Goal: Information Seeking & Learning: Learn about a topic

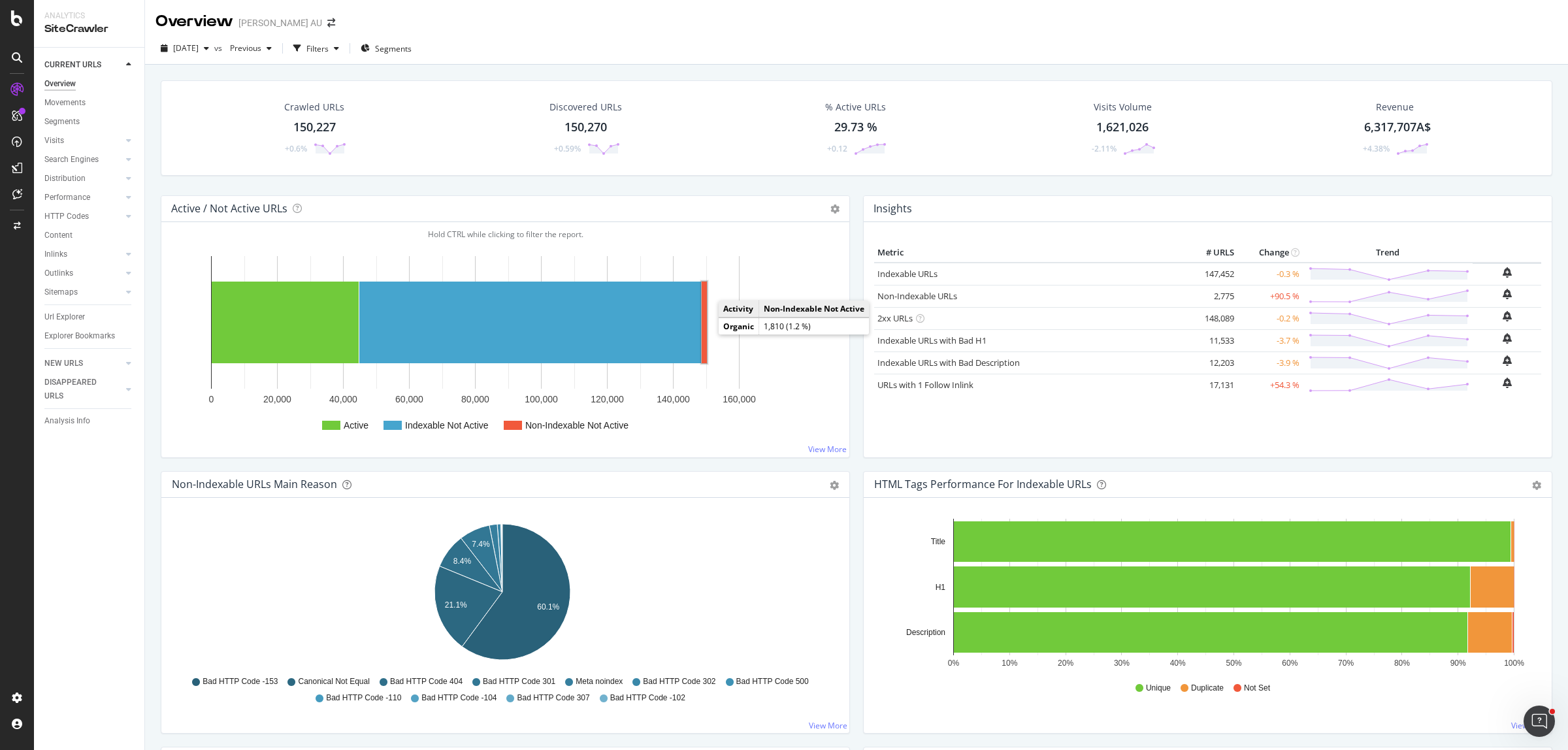
click at [705, 333] on rect "A chart." at bounding box center [704, 322] width 5 height 81
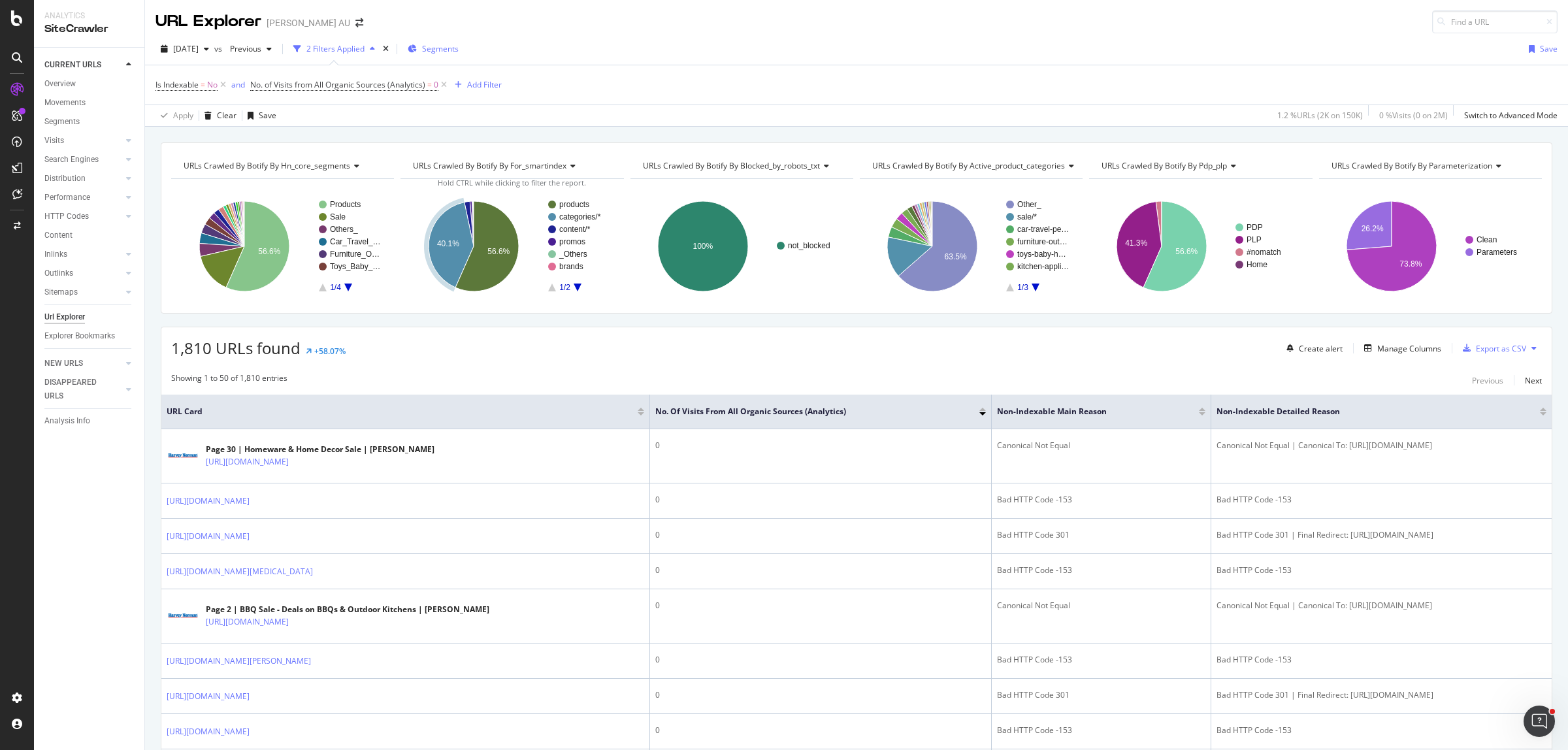
click at [446, 53] on div "Segments" at bounding box center [434, 49] width 51 height 11
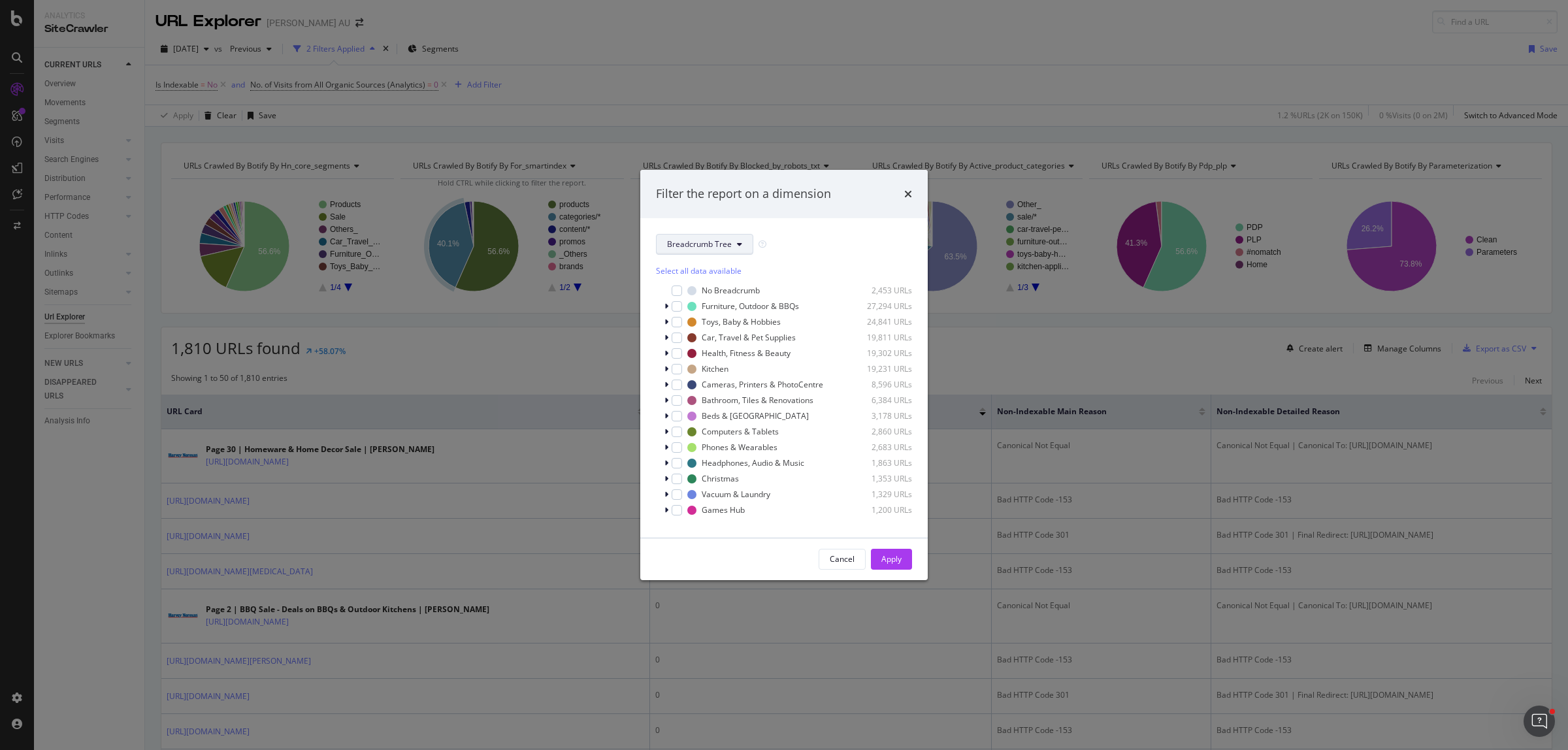
click at [697, 239] on span "Breadcrumb Tree" at bounding box center [700, 244] width 65 height 11
click at [702, 283] on div "HN_Core_Segments" at bounding box center [715, 291] width 118 height 19
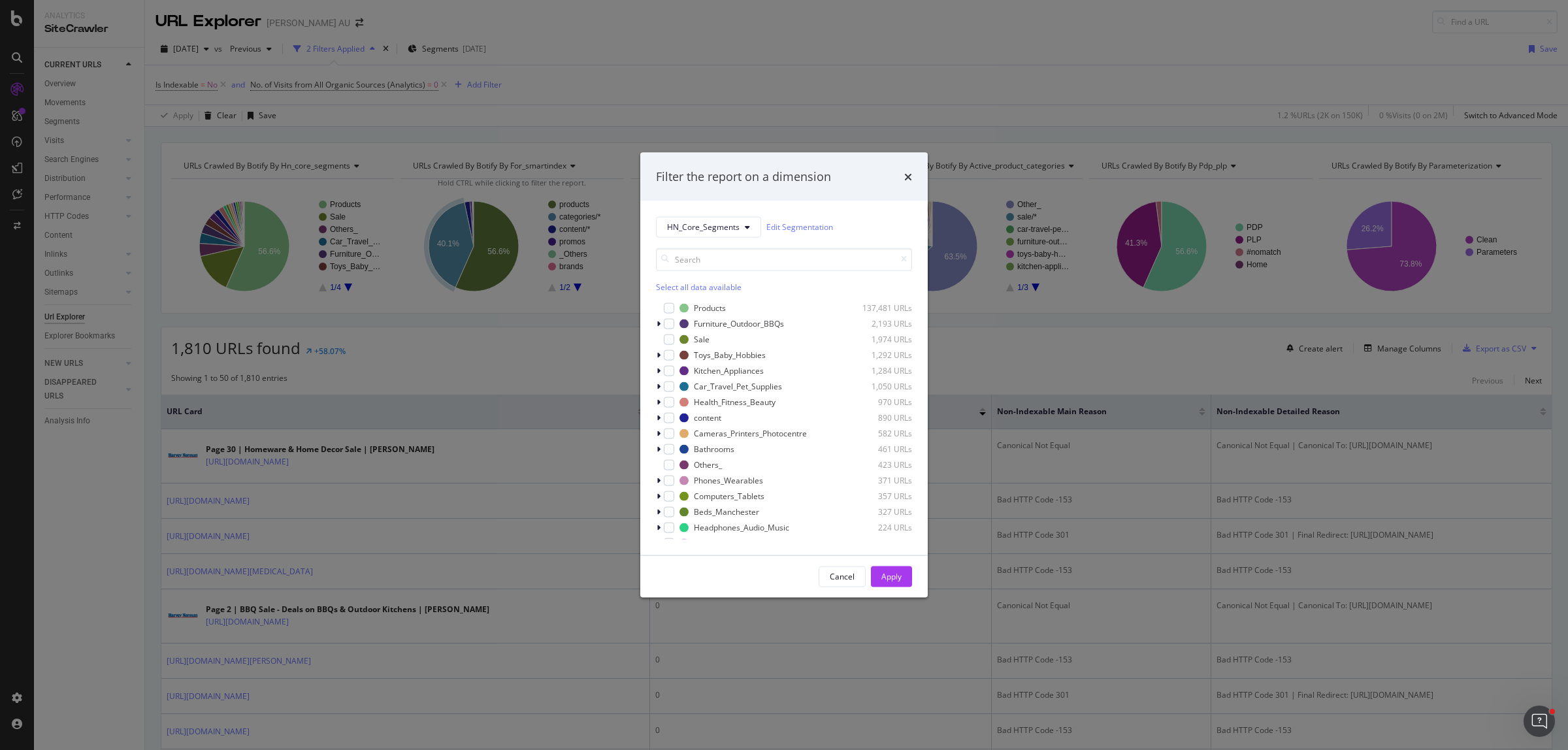
click at [702, 283] on div "Select all data available" at bounding box center [784, 286] width 256 height 11
click at [670, 311] on icon "modal" at bounding box center [670, 307] width 6 height 6
click at [890, 577] on div "Apply" at bounding box center [891, 577] width 20 height 11
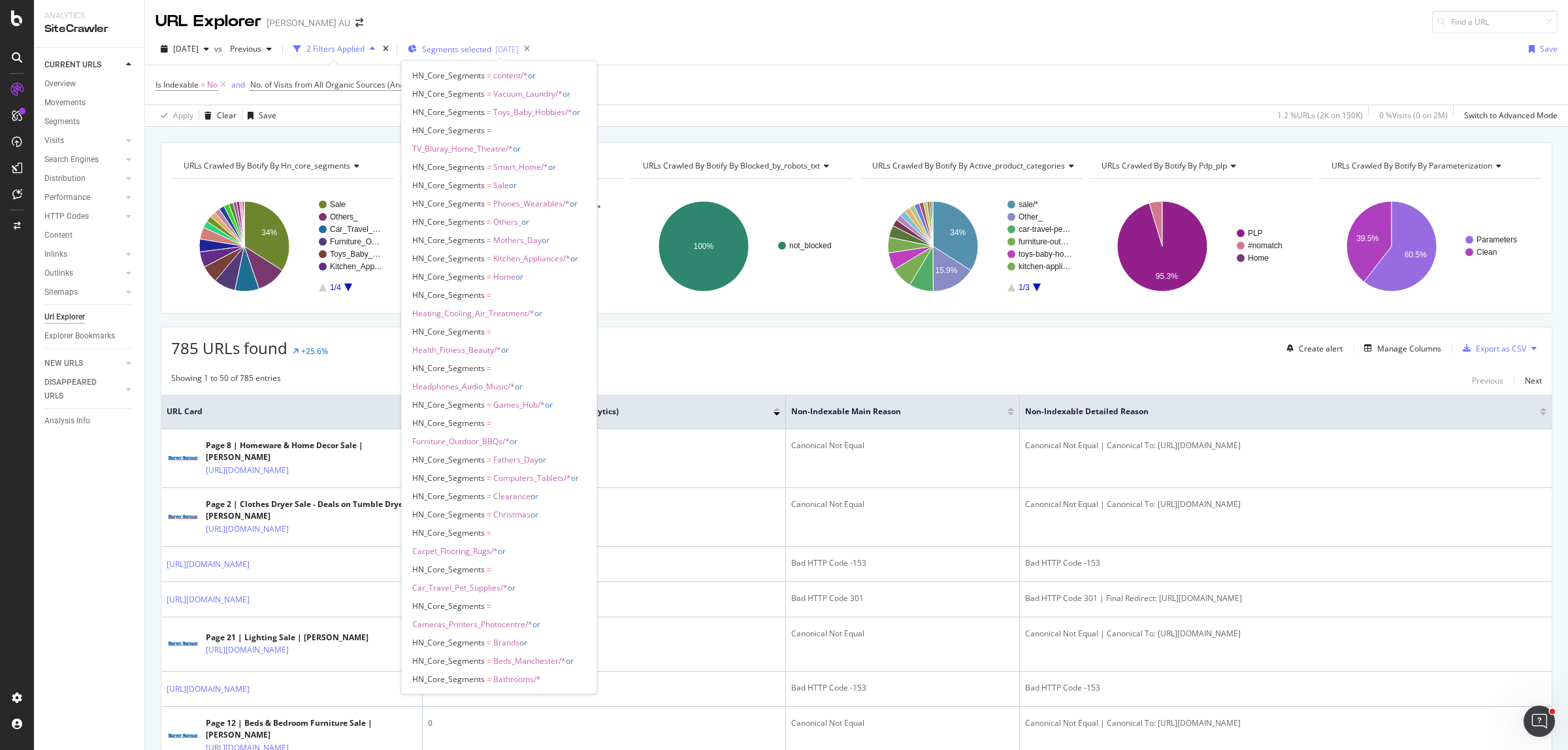
click at [492, 53] on span "Segments selected" at bounding box center [456, 50] width 69 height 11
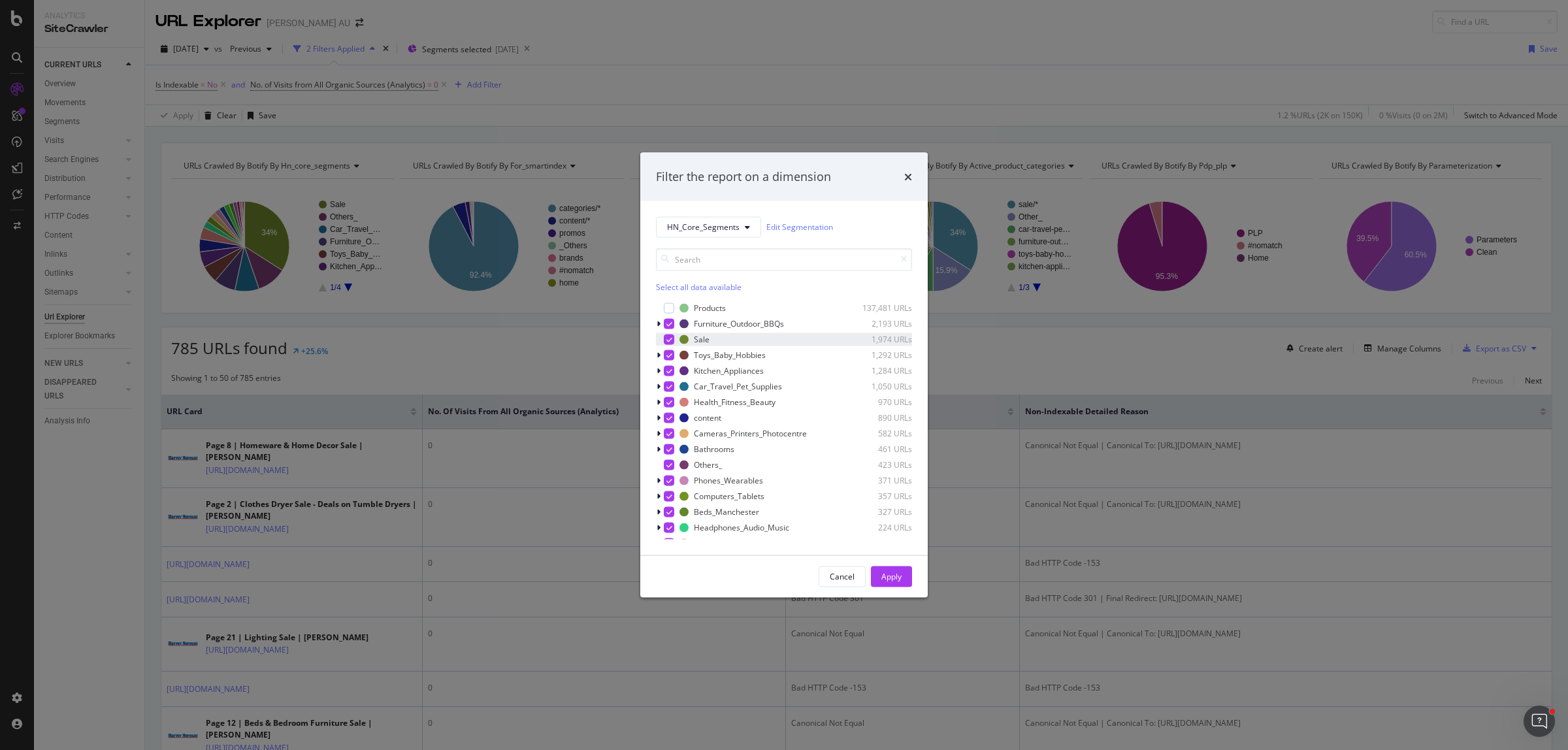
click at [667, 341] on icon "modal" at bounding box center [670, 339] width 6 height 6
click at [896, 579] on div "Apply" at bounding box center [891, 577] width 20 height 11
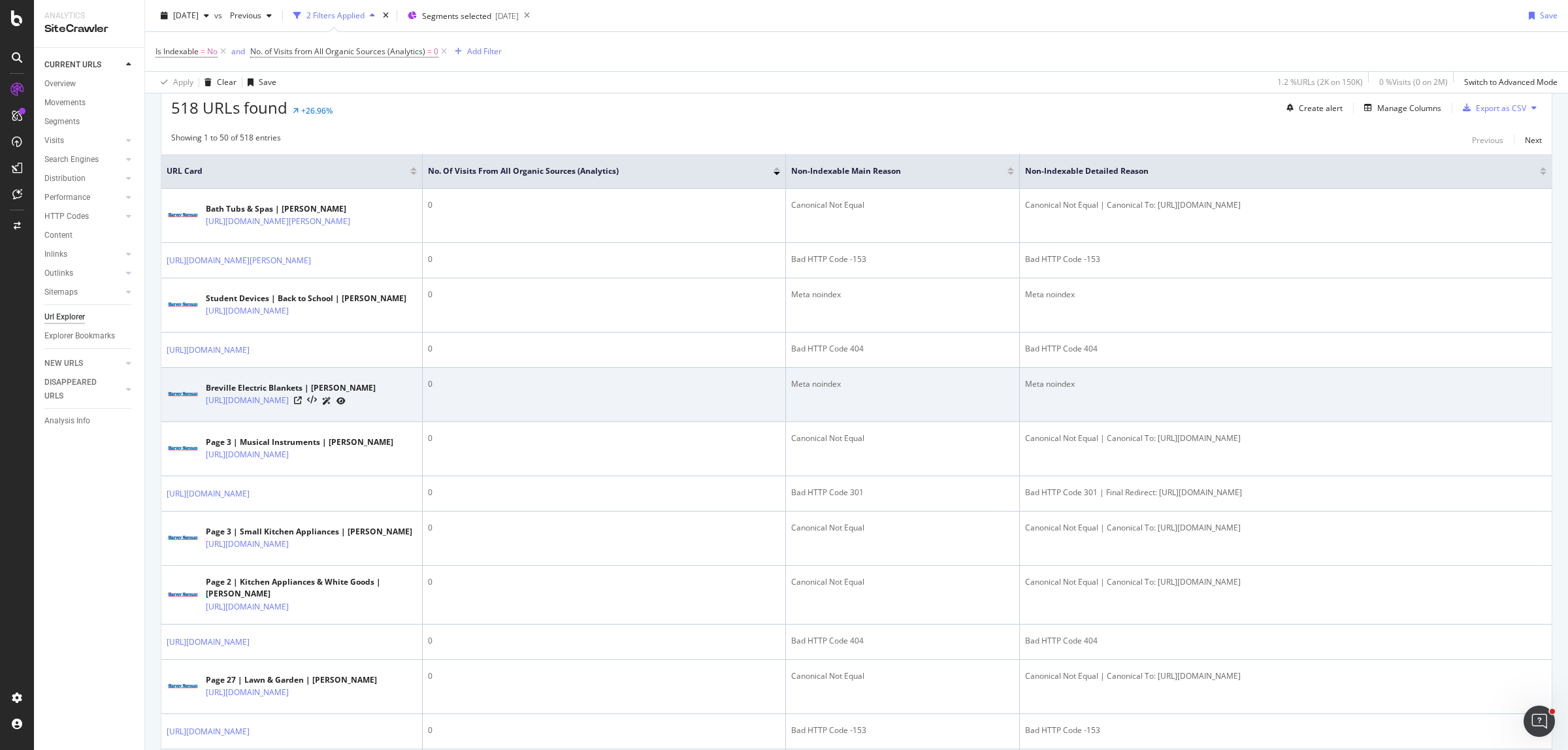
scroll to position [245, 0]
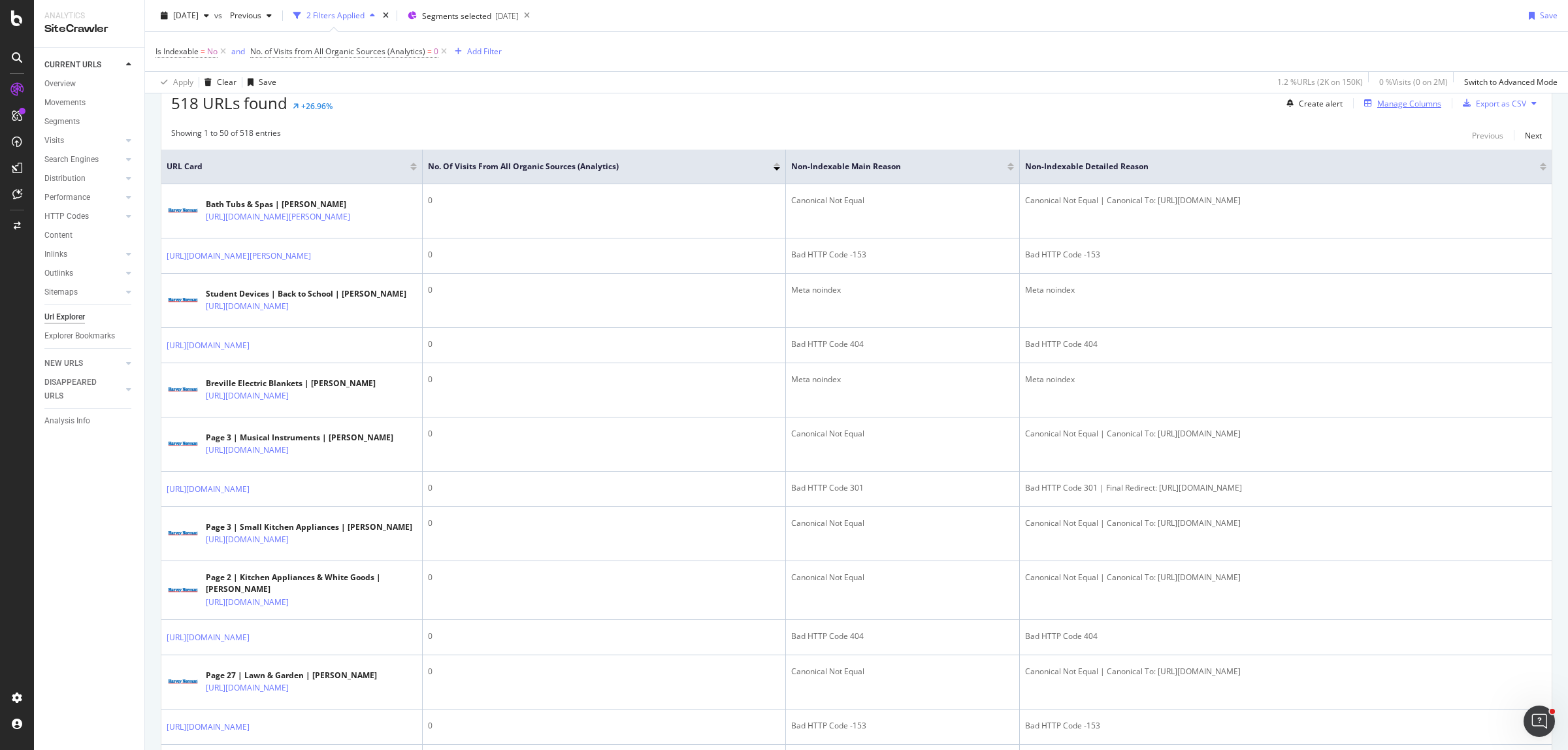
click at [1412, 110] on div "Manage Columns" at bounding box center [1400, 103] width 82 height 15
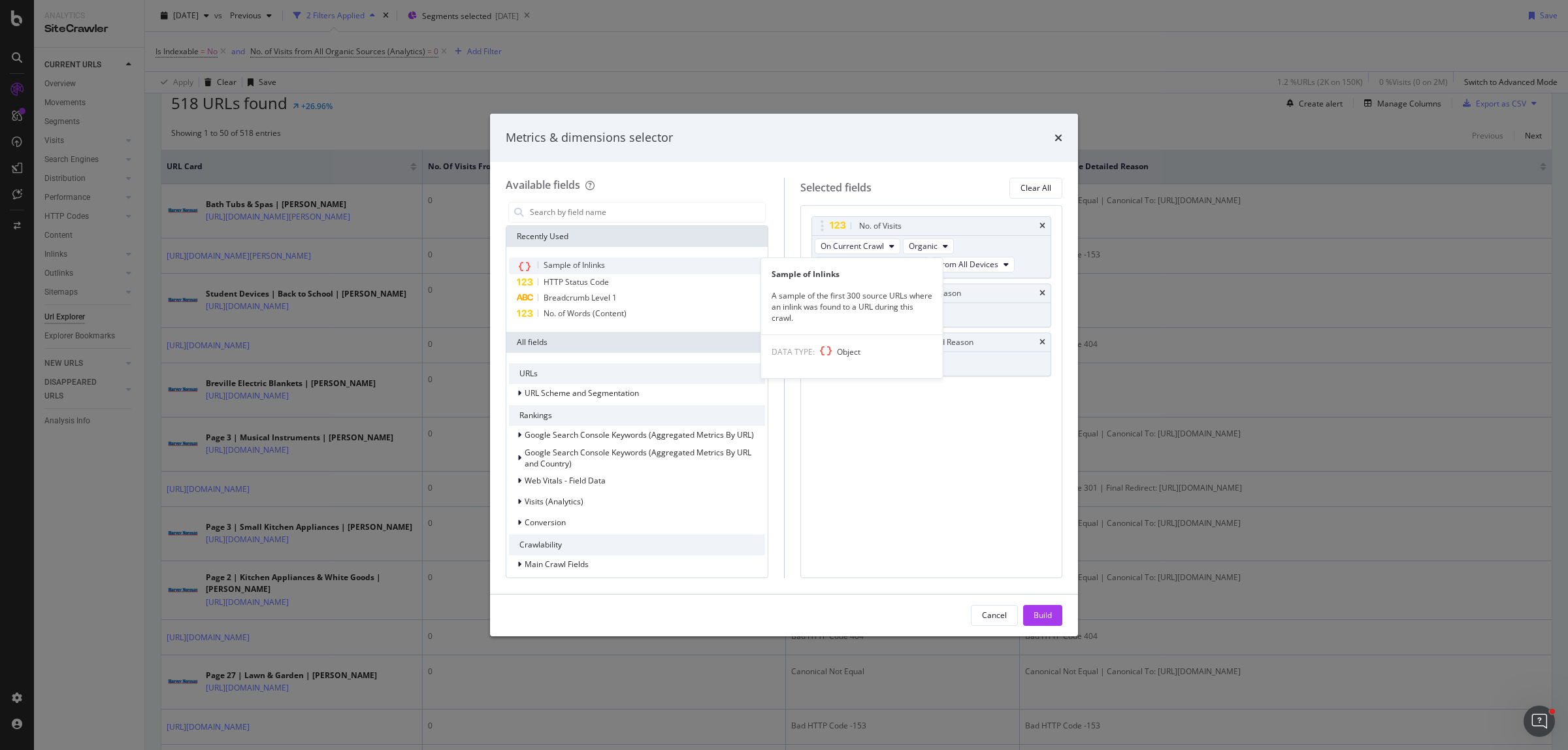
click at [556, 265] on span "Sample of Inlinks" at bounding box center [574, 265] width 61 height 11
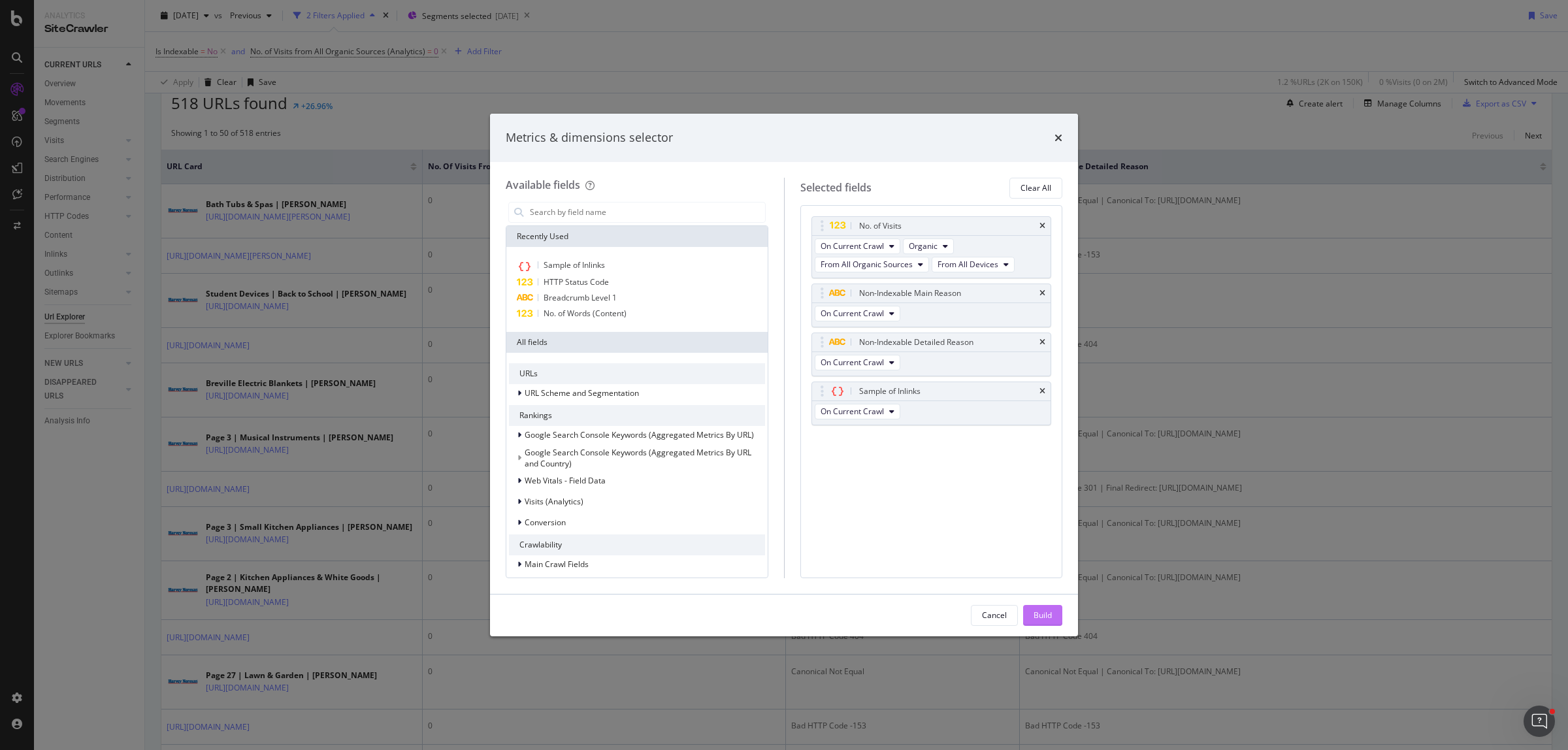
click at [1036, 611] on div "Build" at bounding box center [1043, 615] width 19 height 11
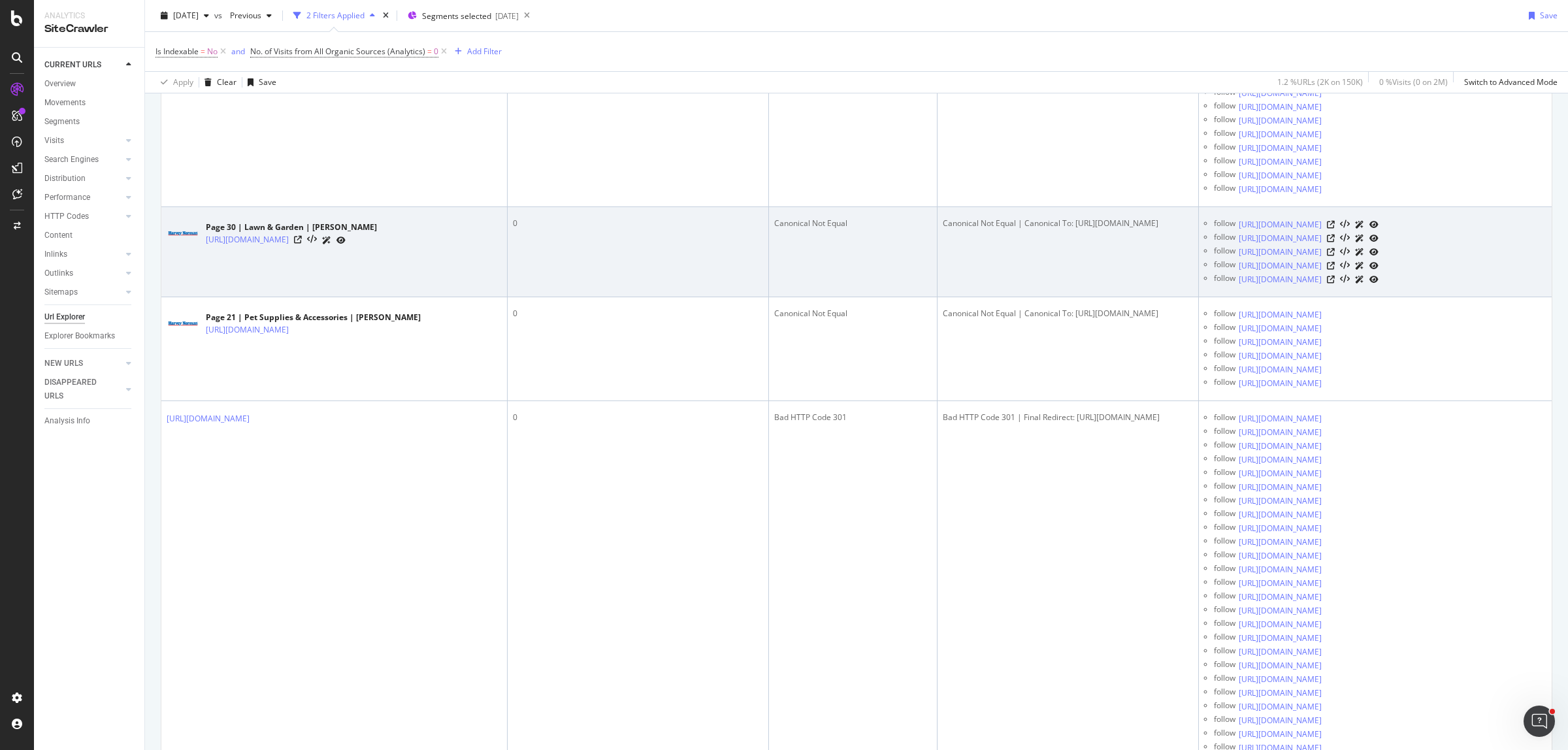
scroll to position [817, 0]
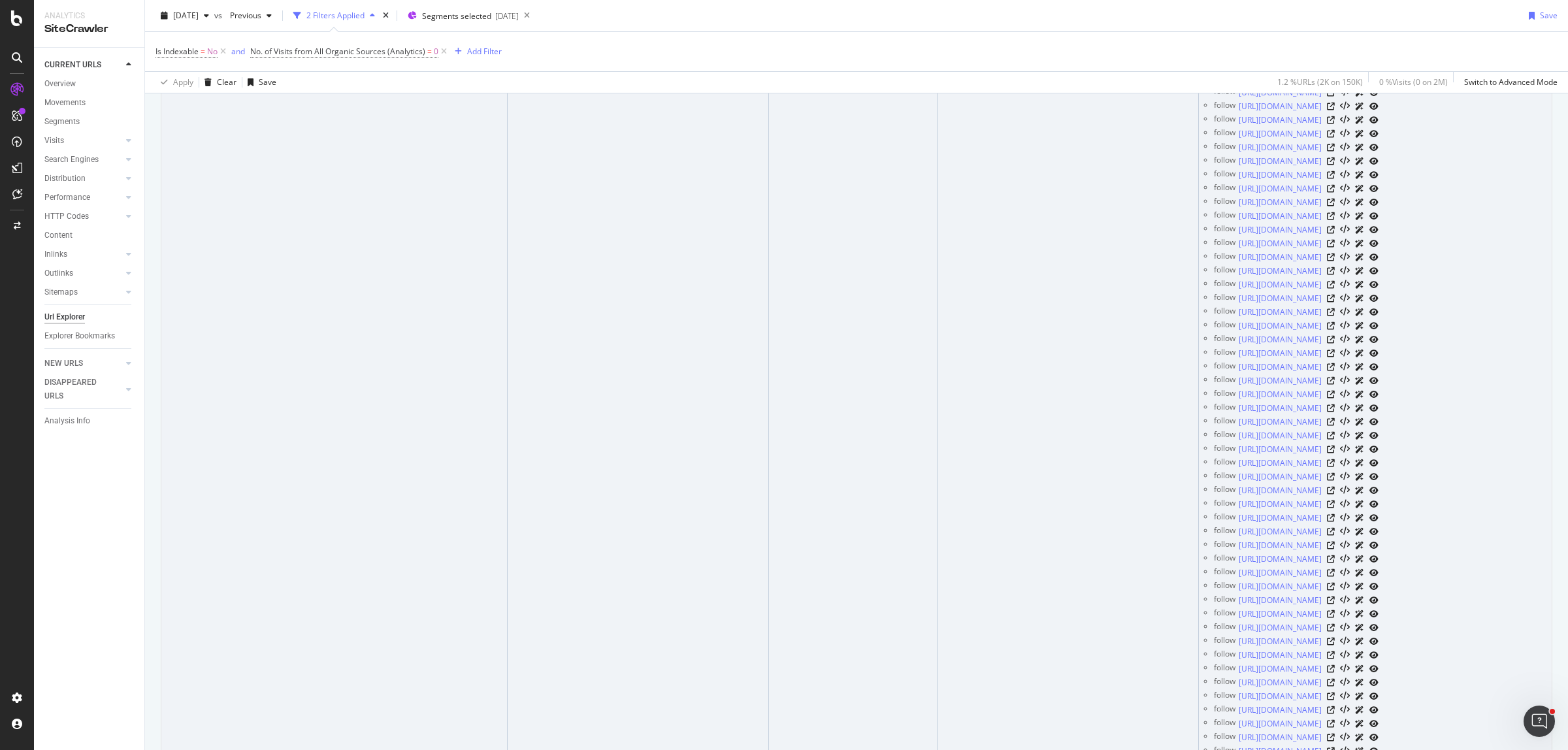
click at [1335, 15] on icon at bounding box center [1331, 10] width 8 height 8
click at [1335, 28] on icon at bounding box center [1331, 24] width 8 height 8
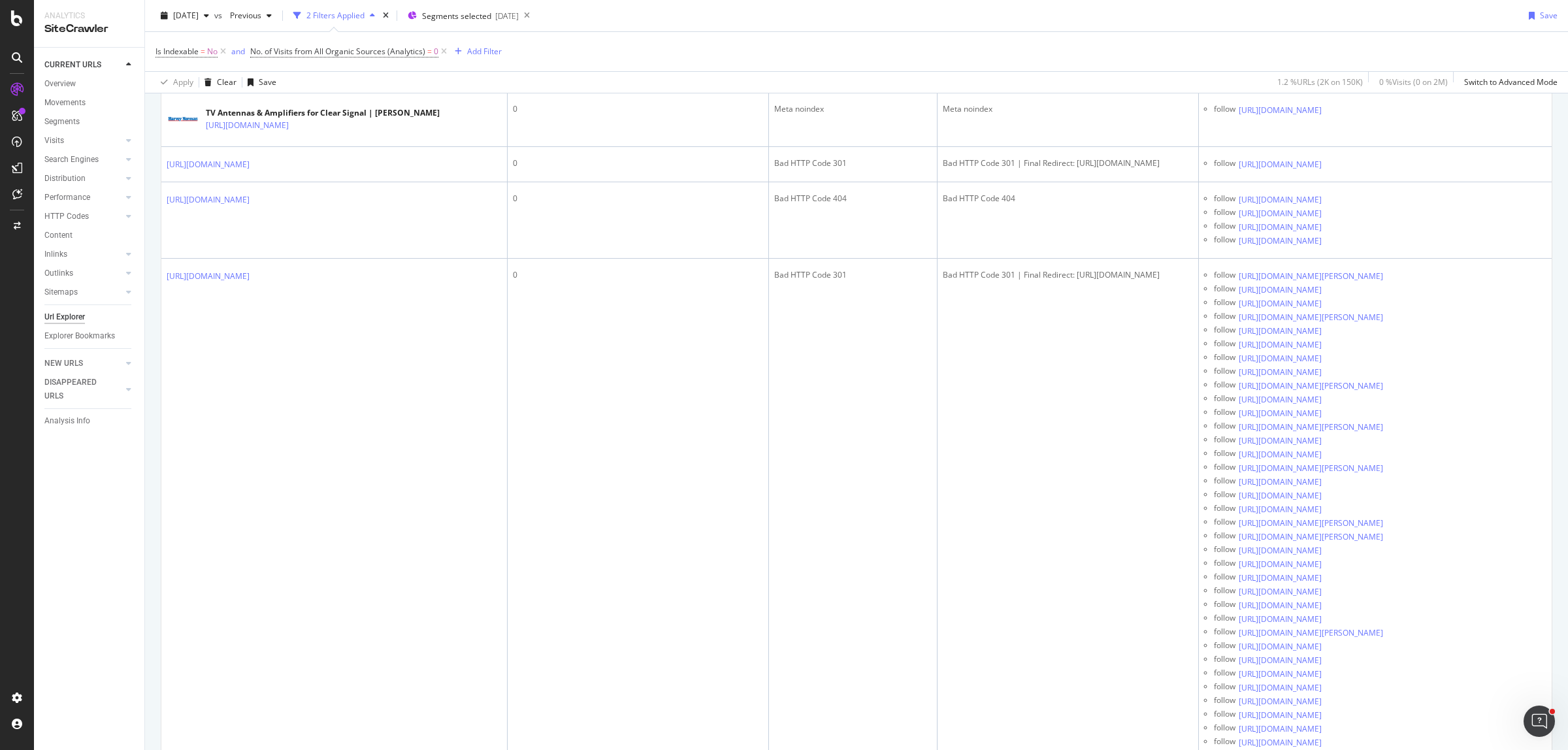
scroll to position [3511, 0]
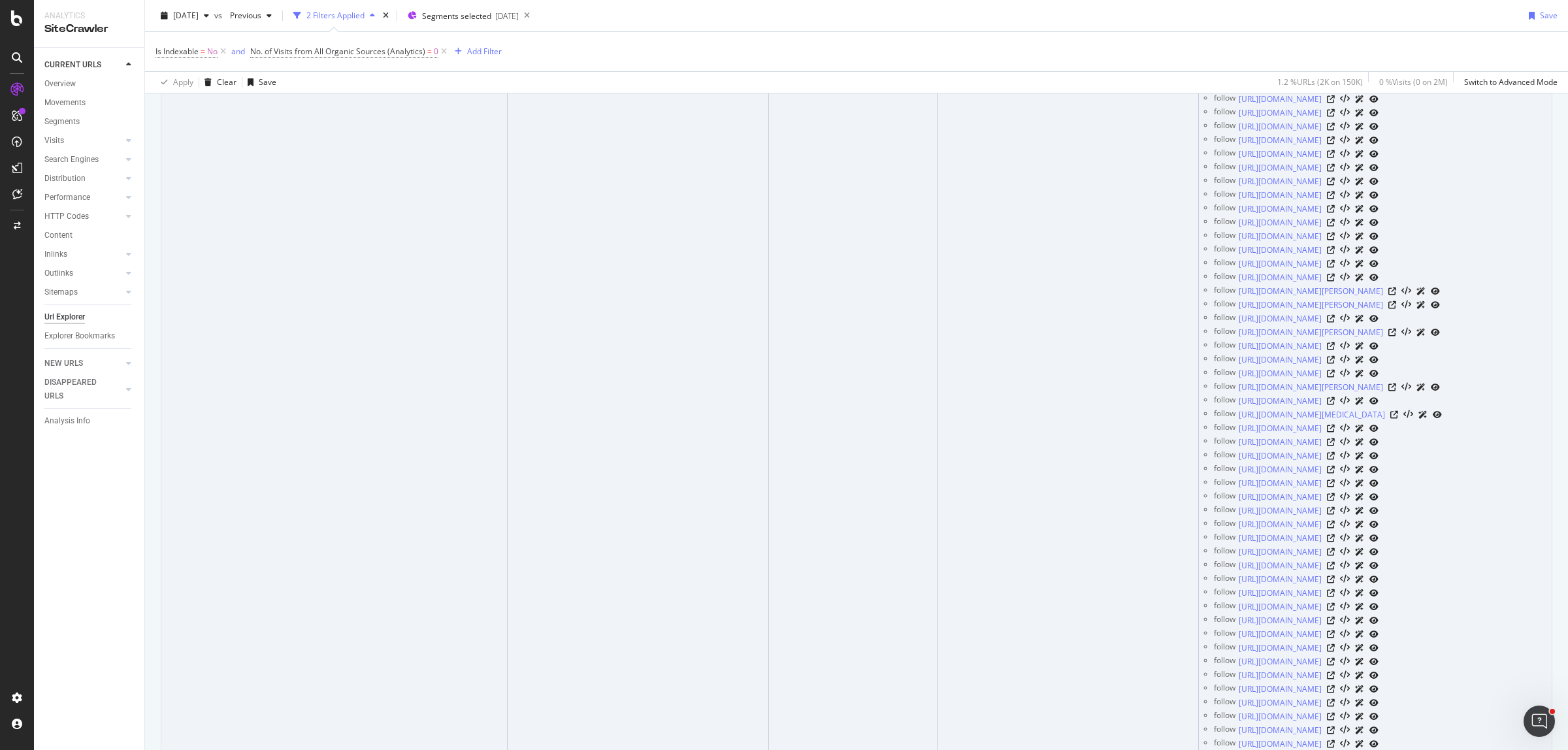
scroll to position [5389, 0]
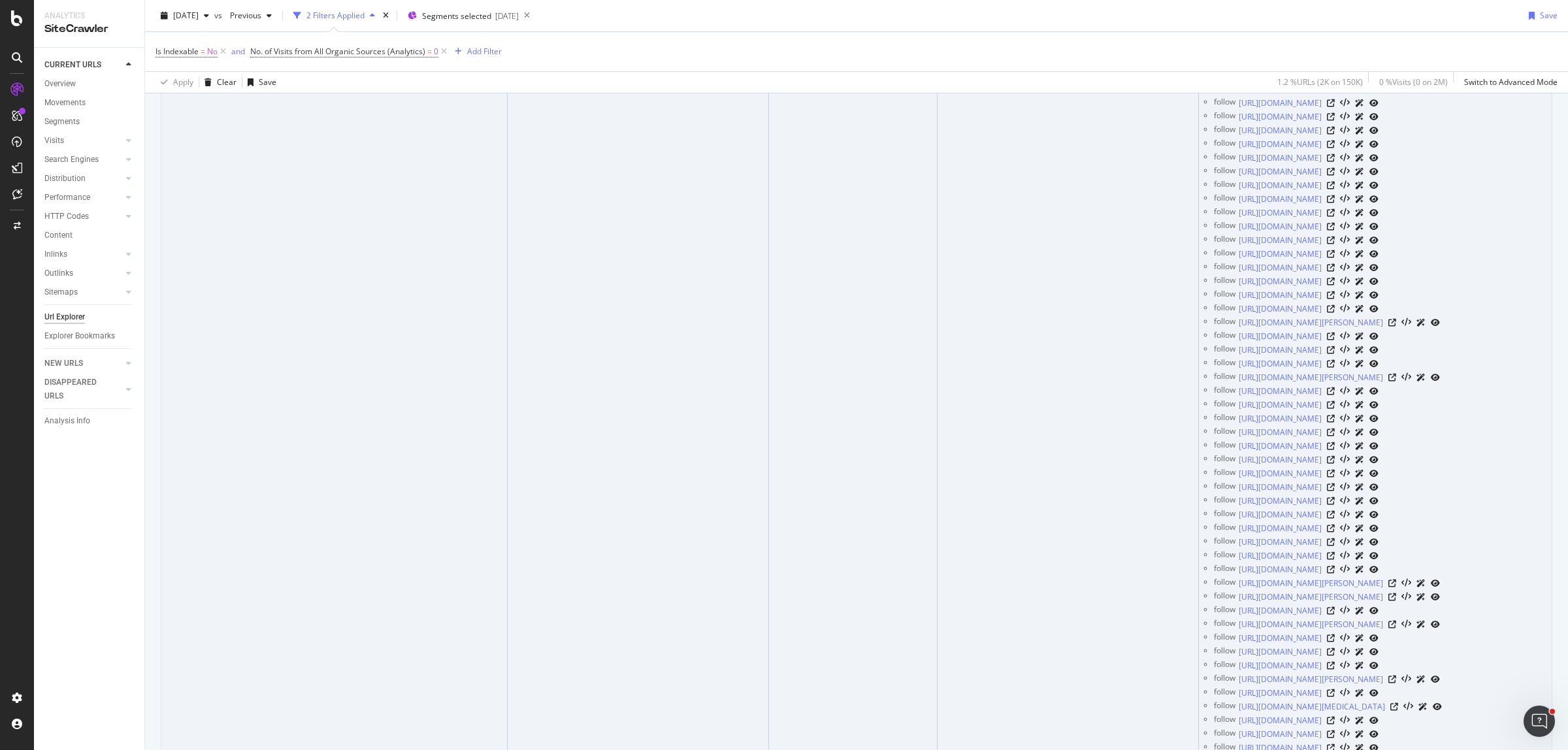
drag, startPoint x: 1014, startPoint y: 239, endPoint x: 1193, endPoint y: 242, distance: 179.0
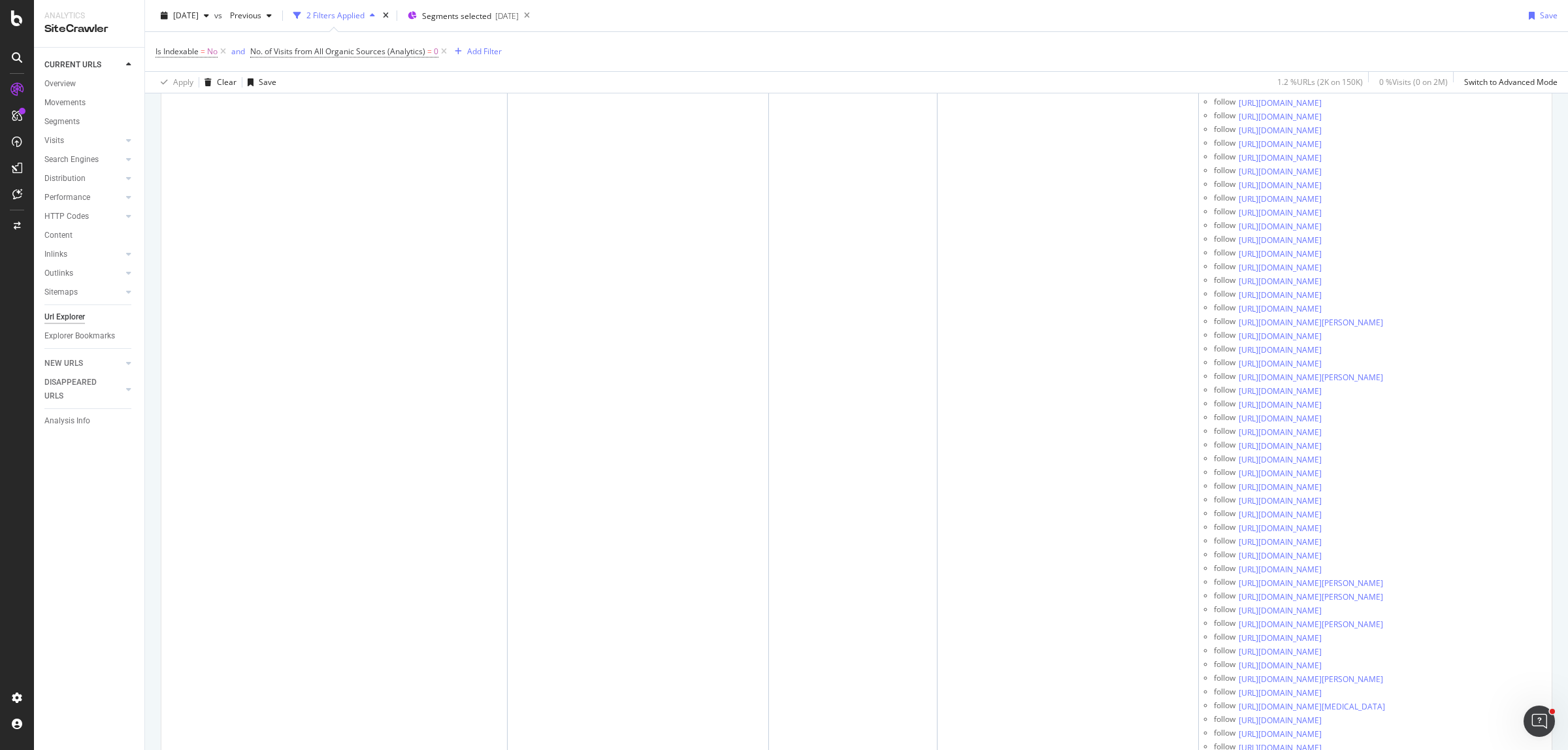
copy div "[URL][DOMAIN_NAME]"
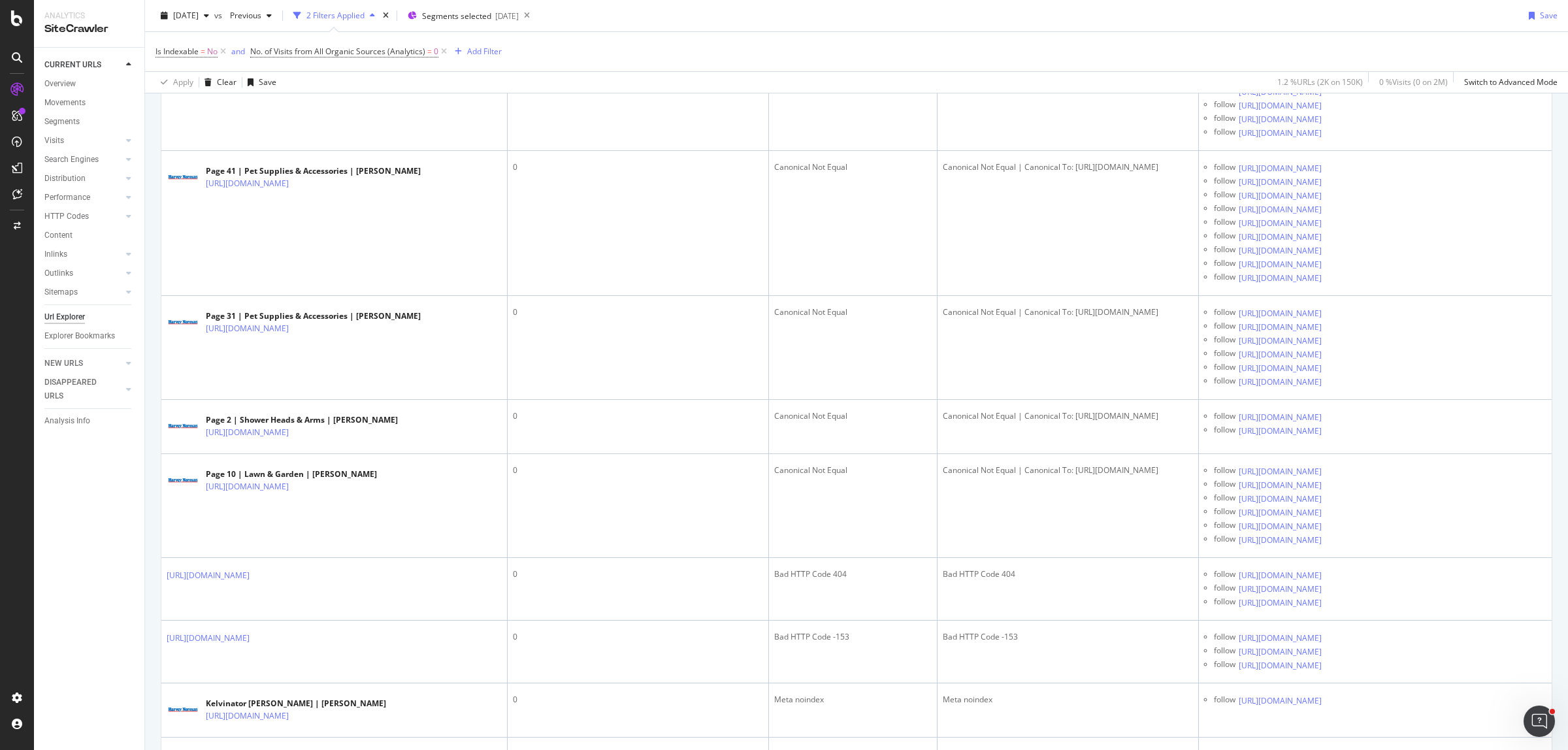
scroll to position [6695, 0]
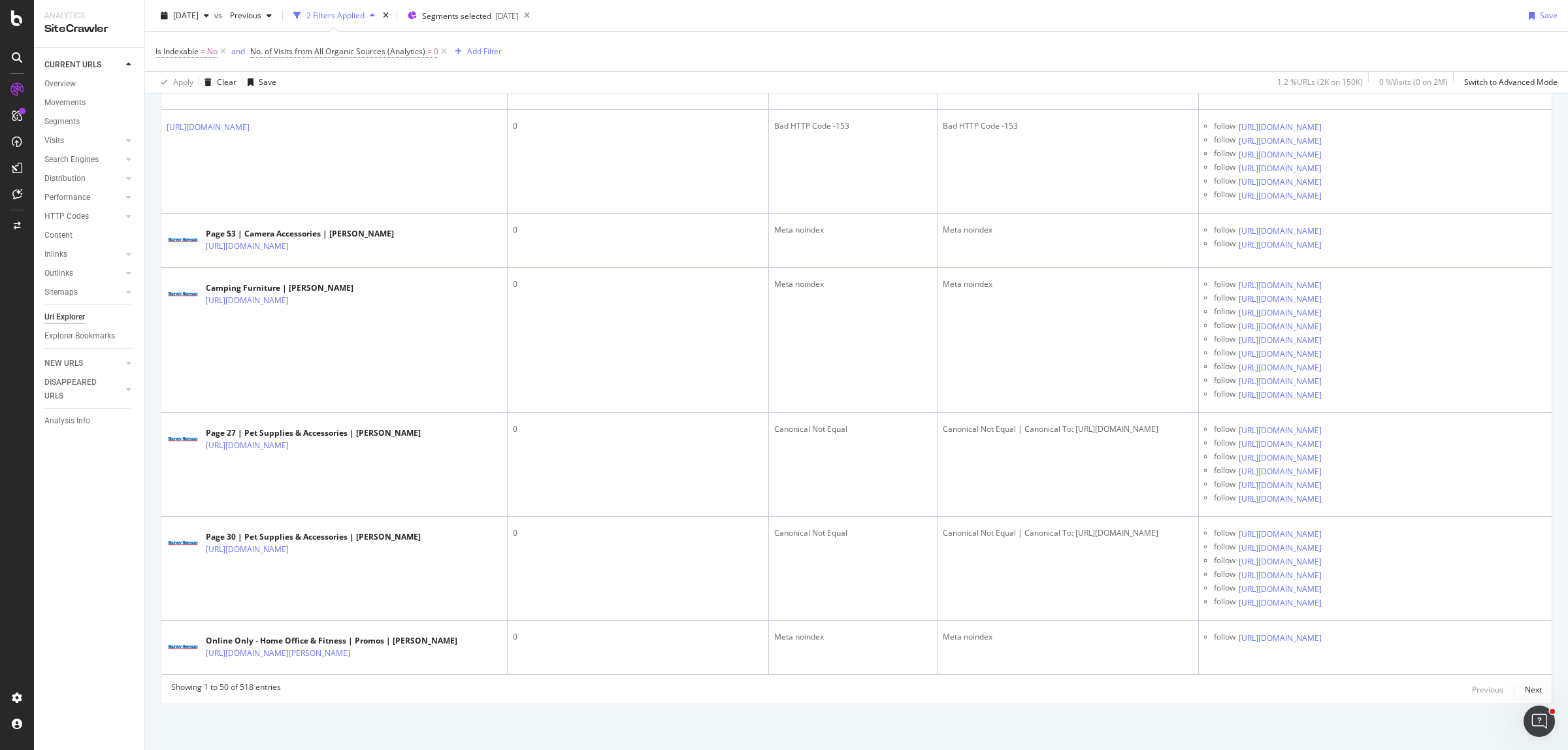
scroll to position [12084, 0]
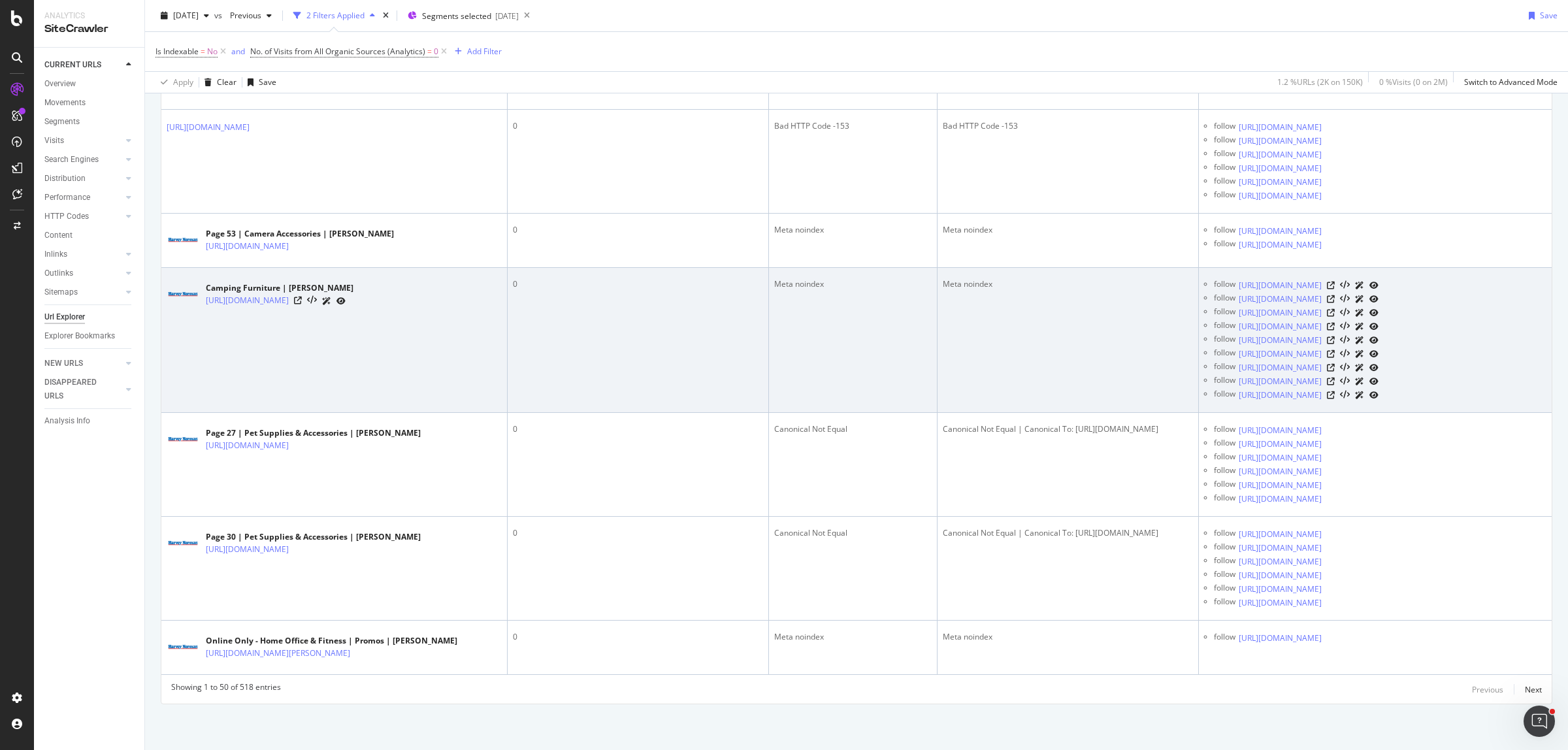
scroll to position [14734, 0]
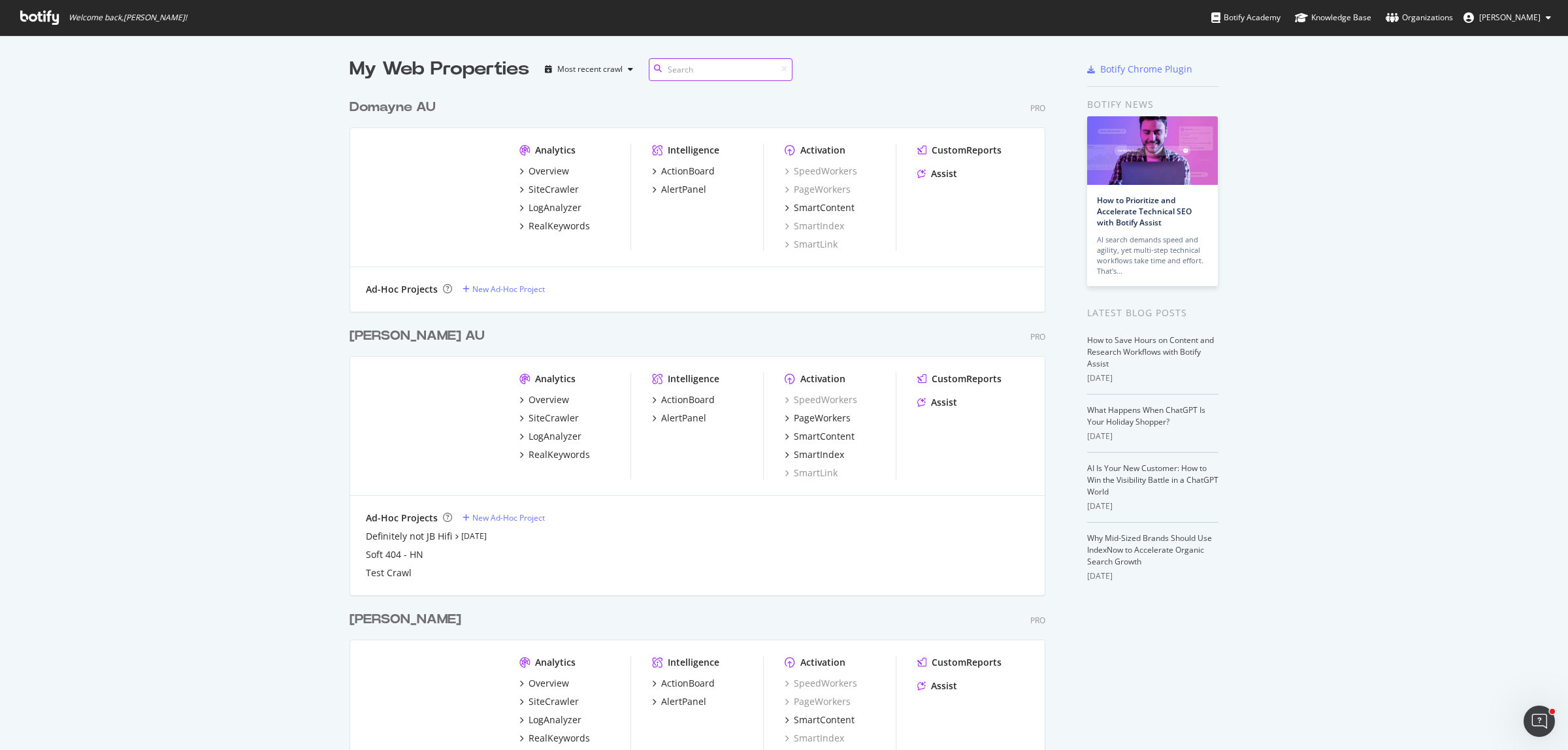
scroll to position [728, 694]
click at [550, 455] on div "RealKeywords" at bounding box center [559, 454] width 61 height 13
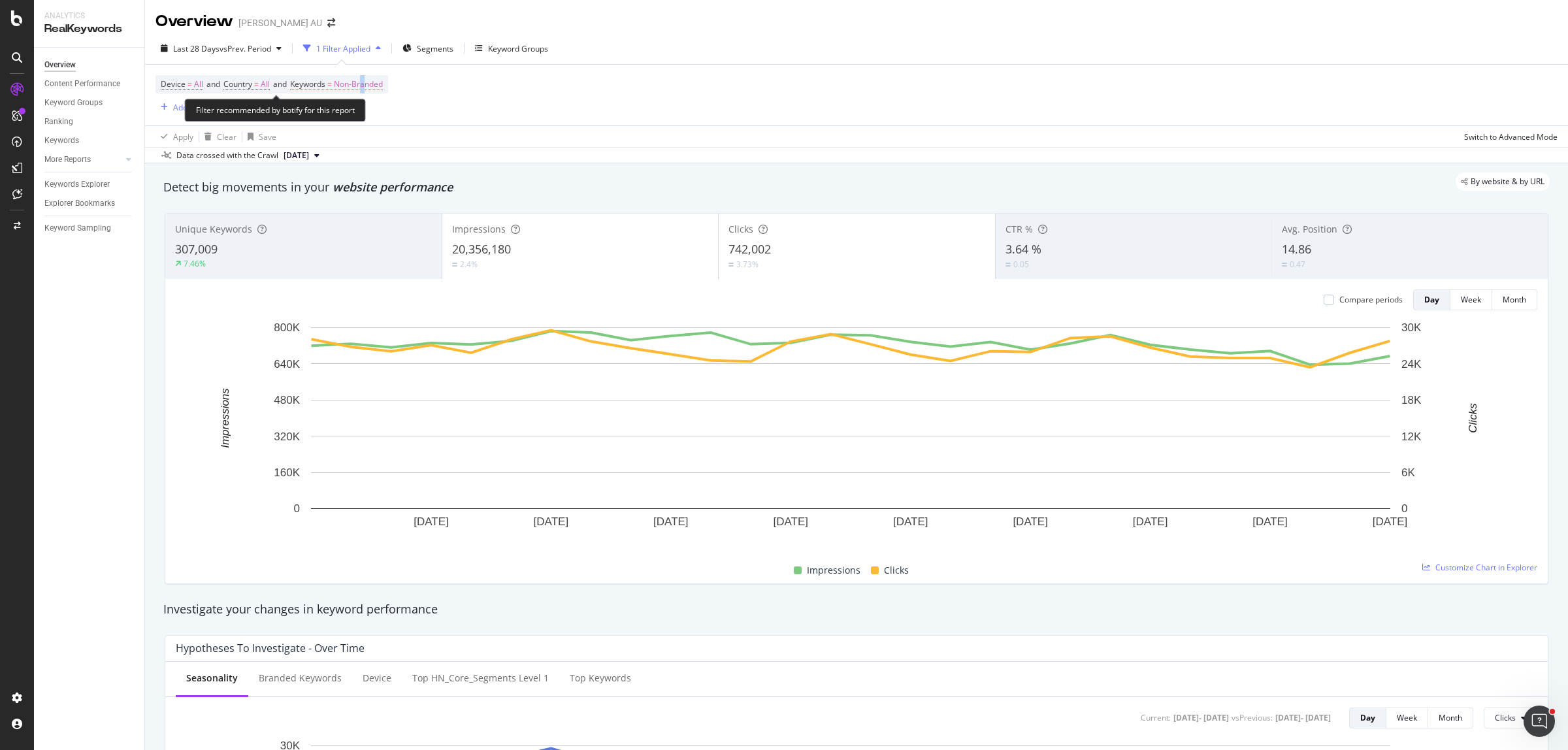
click at [371, 84] on span "Non-Branded" at bounding box center [358, 84] width 49 height 19
click at [358, 115] on span "Non-Branded" at bounding box center [336, 115] width 54 height 11
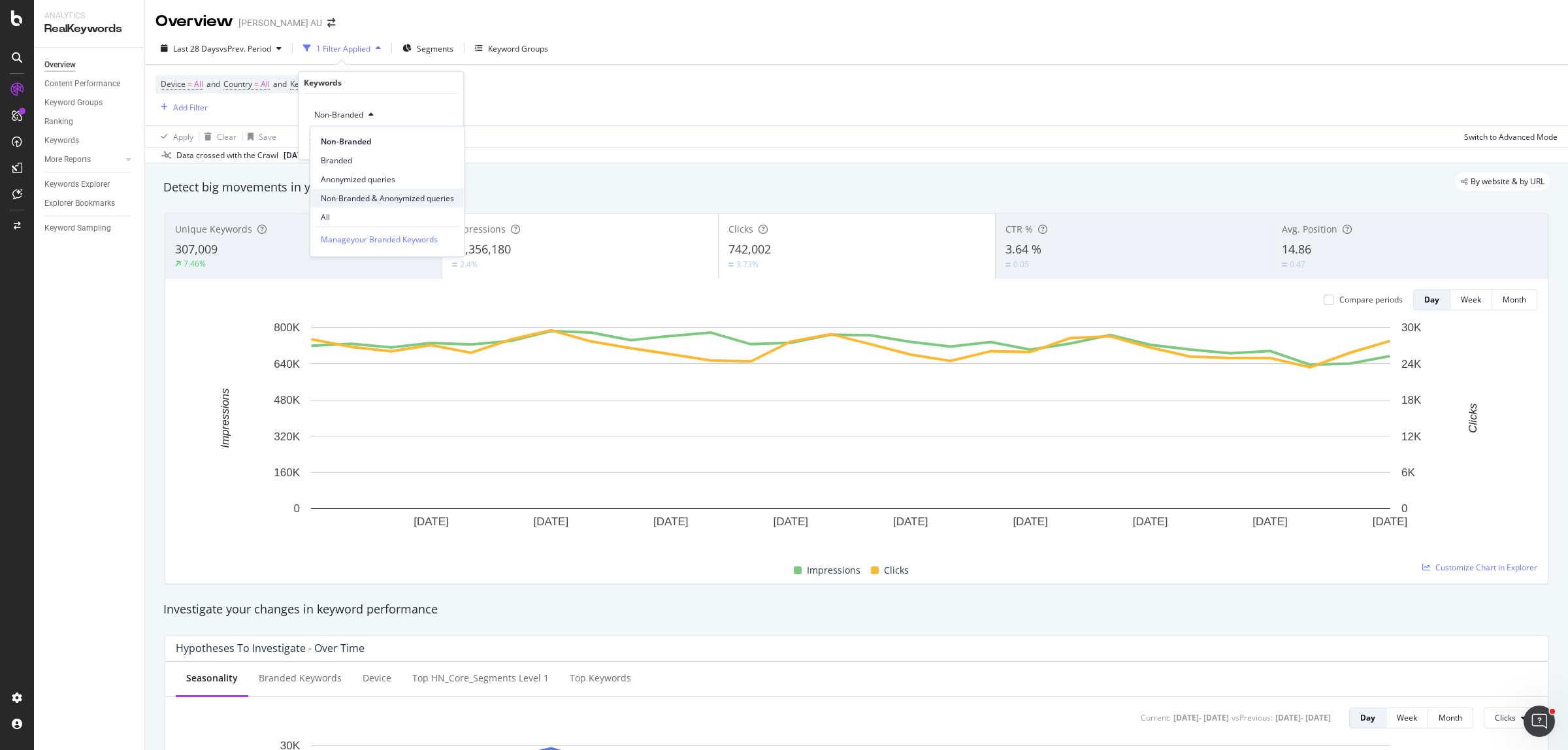
click at [338, 207] on div "Non-Branded & Anonymized queries" at bounding box center [387, 198] width 154 height 19
click at [371, 111] on span "Non-Branded & Anonymized queries" at bounding box center [378, 115] width 139 height 11
click at [341, 212] on span "All" at bounding box center [389, 217] width 136 height 12
click at [443, 141] on div "Apply" at bounding box center [443, 142] width 20 height 11
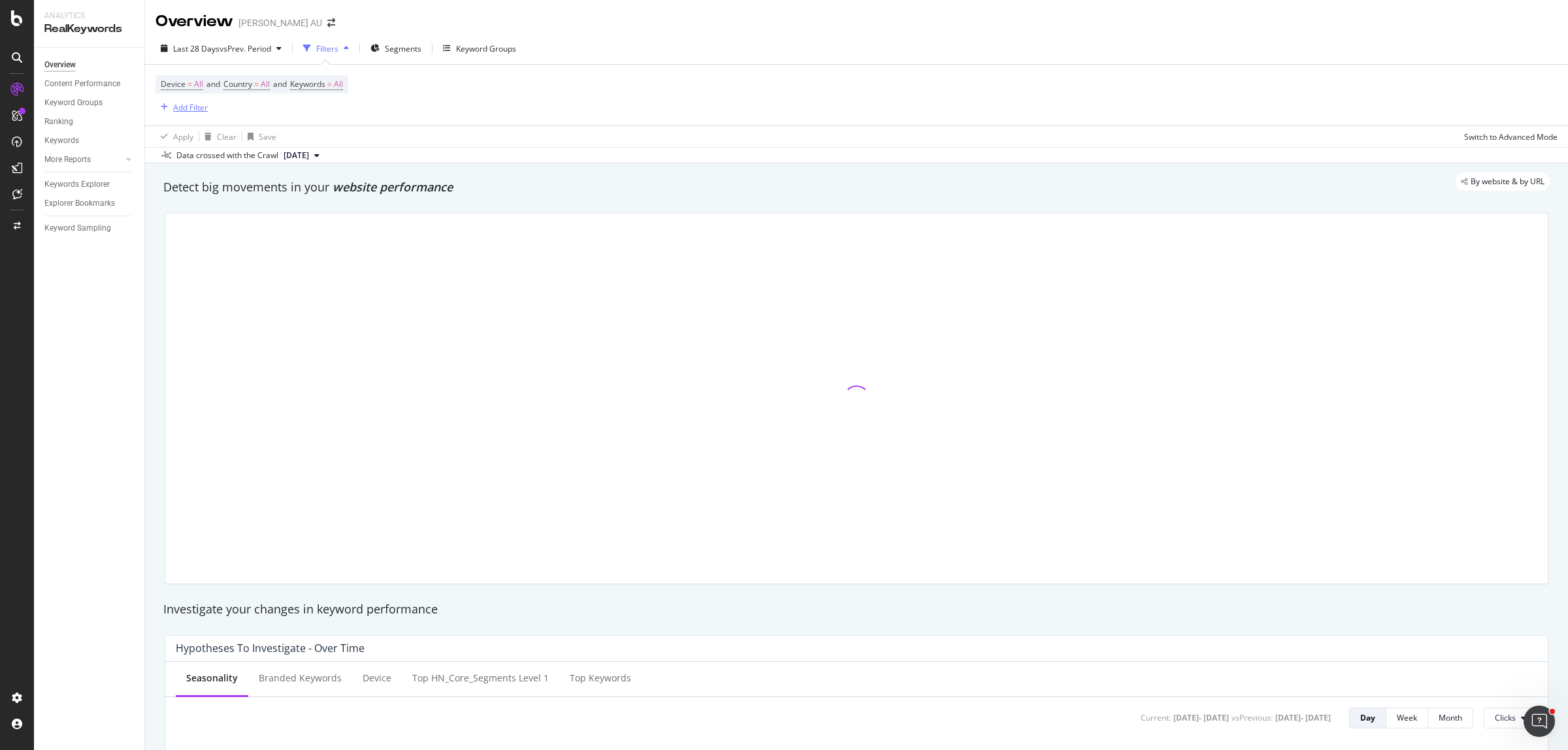
click at [190, 102] on div "Add Filter" at bounding box center [190, 108] width 35 height 11
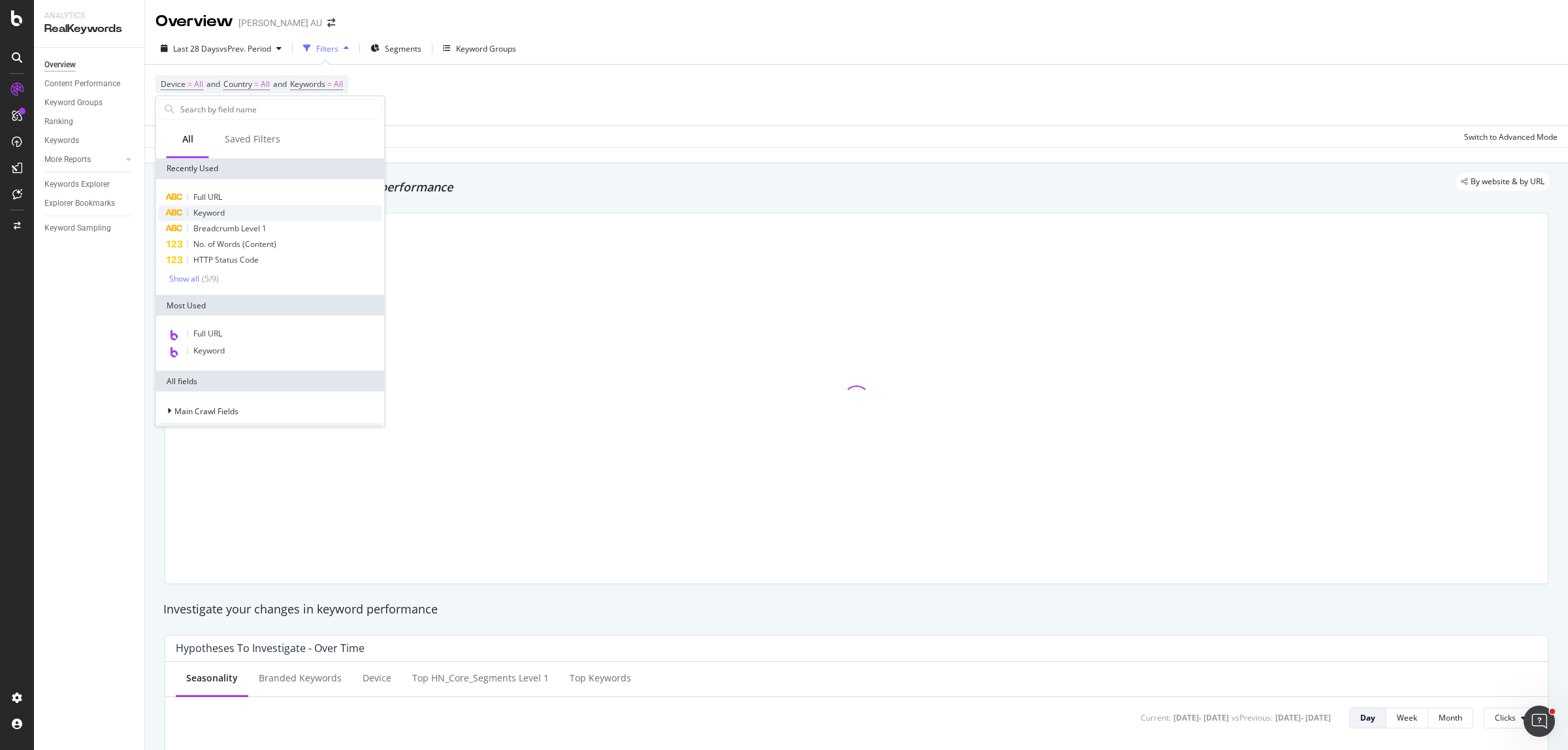
click at [222, 207] on span "Keyword" at bounding box center [209, 213] width 32 height 11
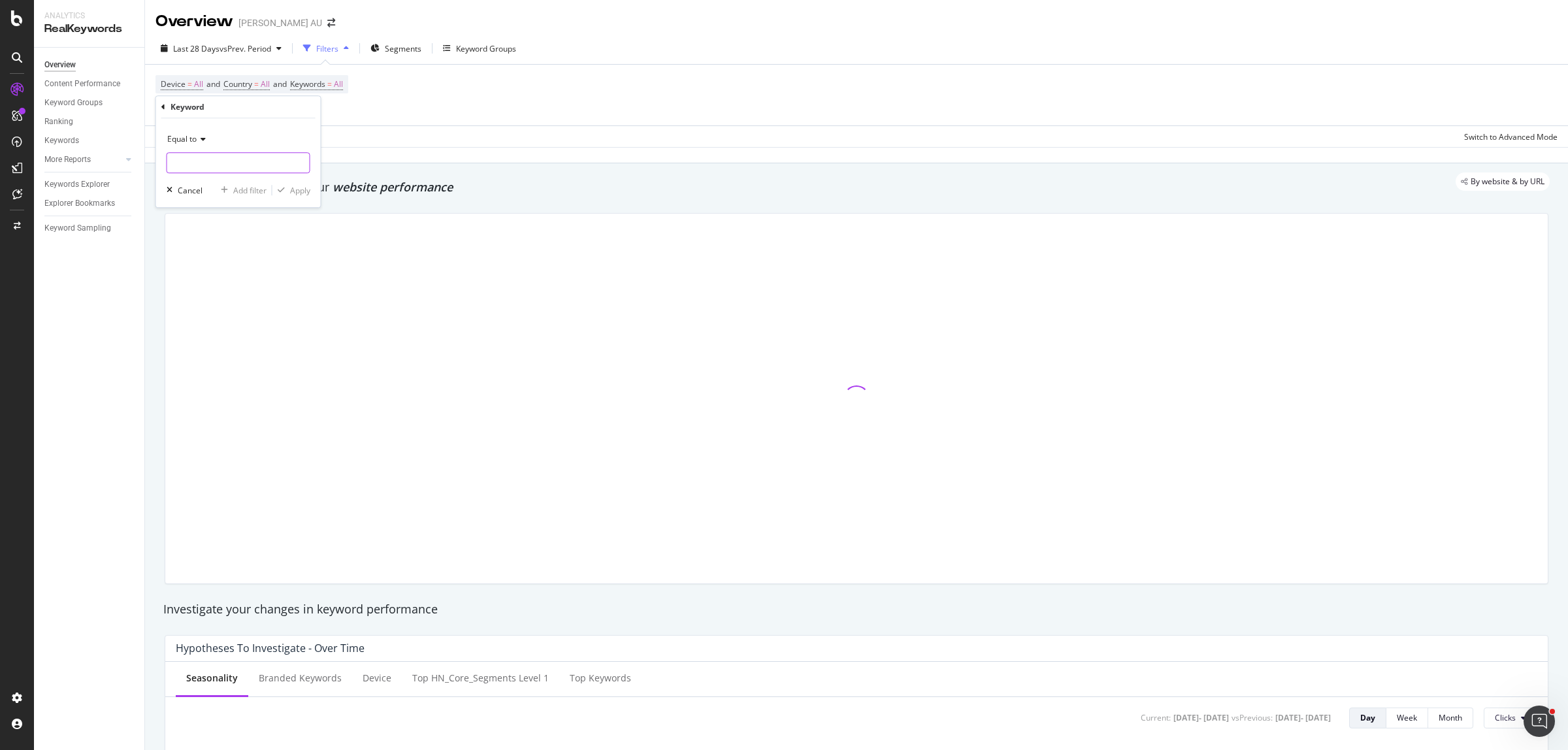
click at [215, 166] on input "text" at bounding box center [238, 163] width 142 height 21
click at [198, 145] on div "Equal to" at bounding box center [238, 139] width 144 height 21
click at [204, 272] on span "Contains" at bounding box center [189, 268] width 32 height 11
click at [206, 170] on input "text" at bounding box center [238, 163] width 142 height 21
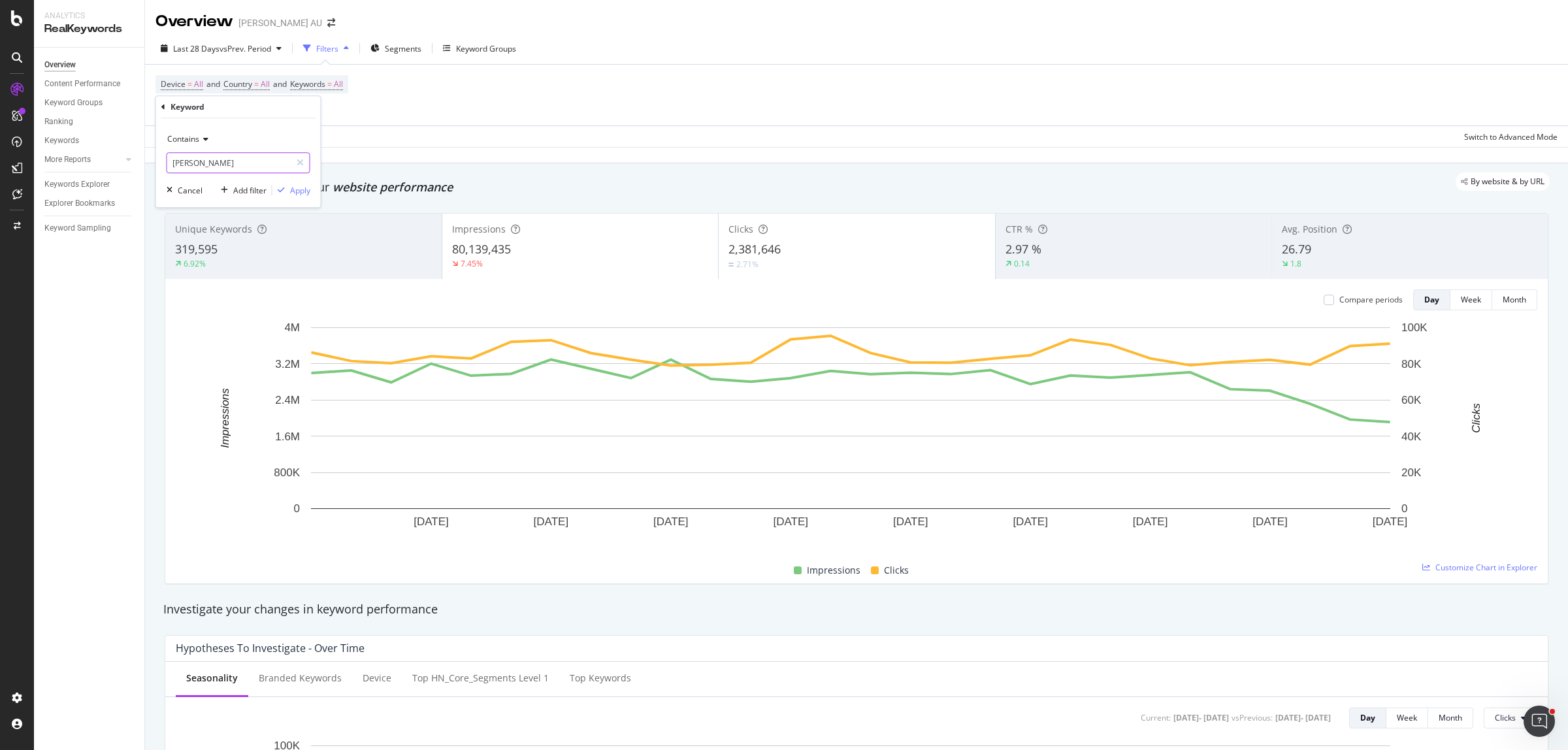
type input "beatrice"
click at [312, 190] on div "Contains beatrice Cancel Add filter Apply" at bounding box center [238, 163] width 165 height 89
click at [307, 190] on div "Apply" at bounding box center [300, 190] width 20 height 11
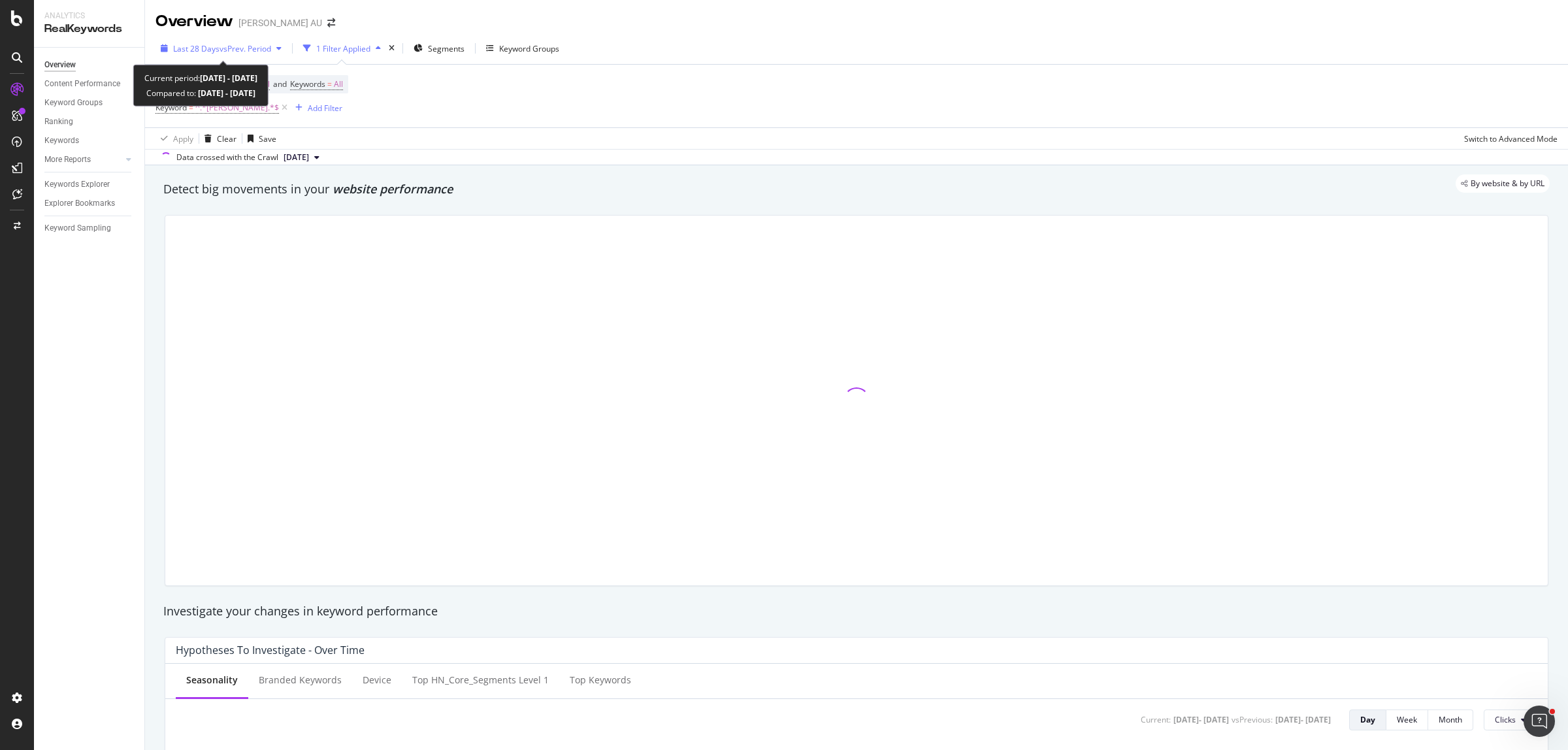
click at [230, 44] on span "vs Prev. Period" at bounding box center [245, 49] width 52 height 11
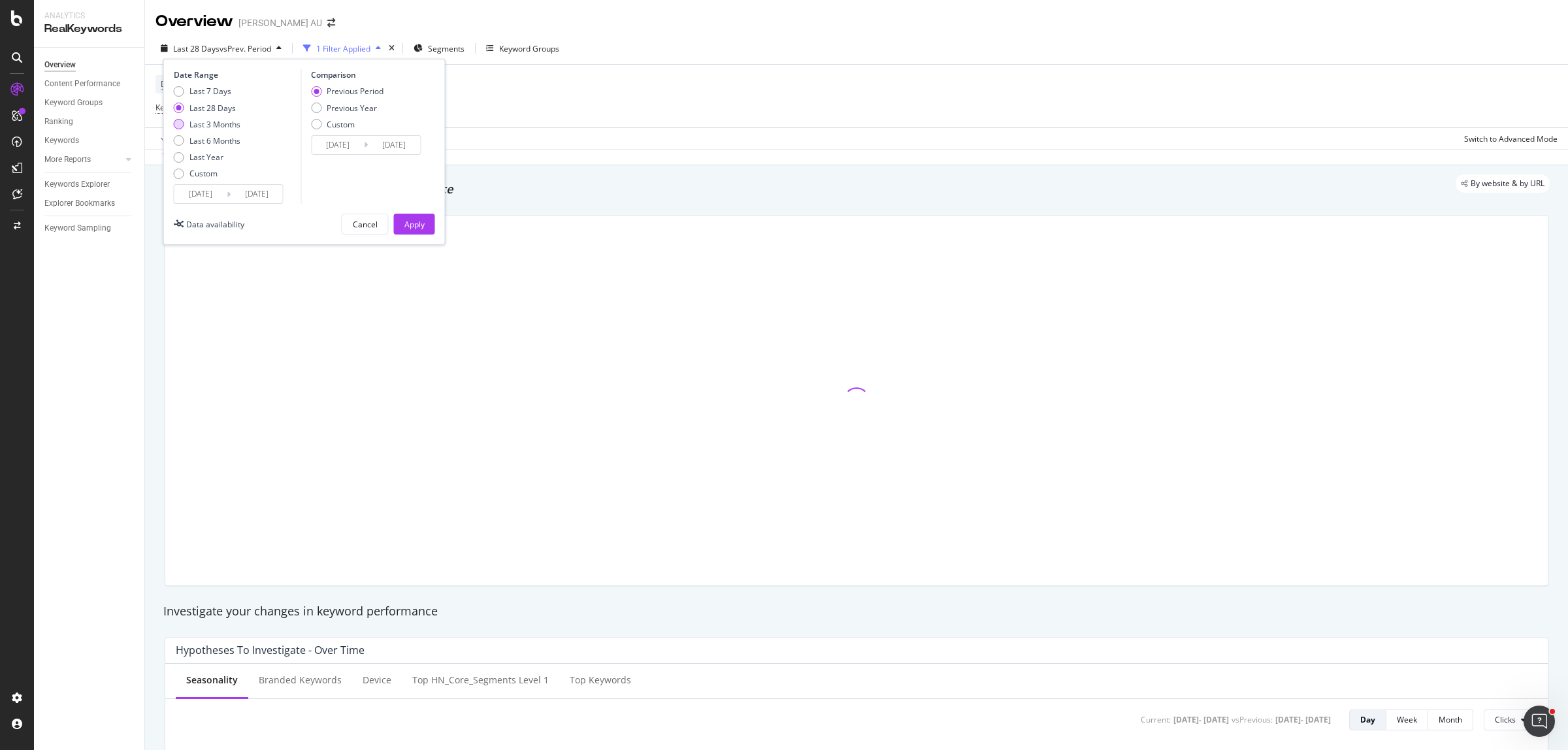
click at [217, 125] on div "Last 3 Months" at bounding box center [215, 125] width 51 height 11
type input "2025/06/15"
type input "2025/03/14"
type input "2025/06/14"
click at [406, 225] on div "Apply" at bounding box center [414, 224] width 20 height 11
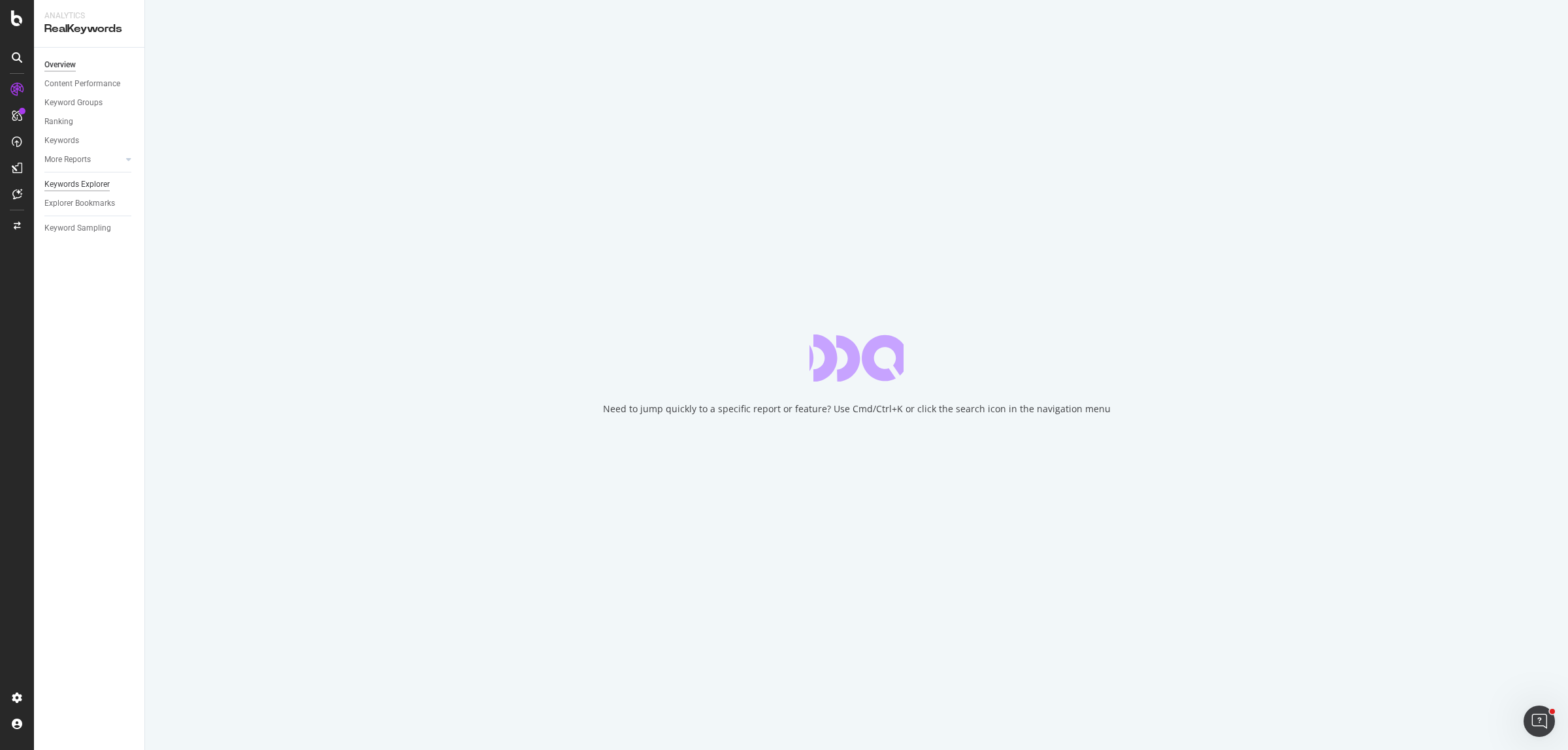
click at [90, 187] on div "Keywords Explorer" at bounding box center [77, 185] width 65 height 14
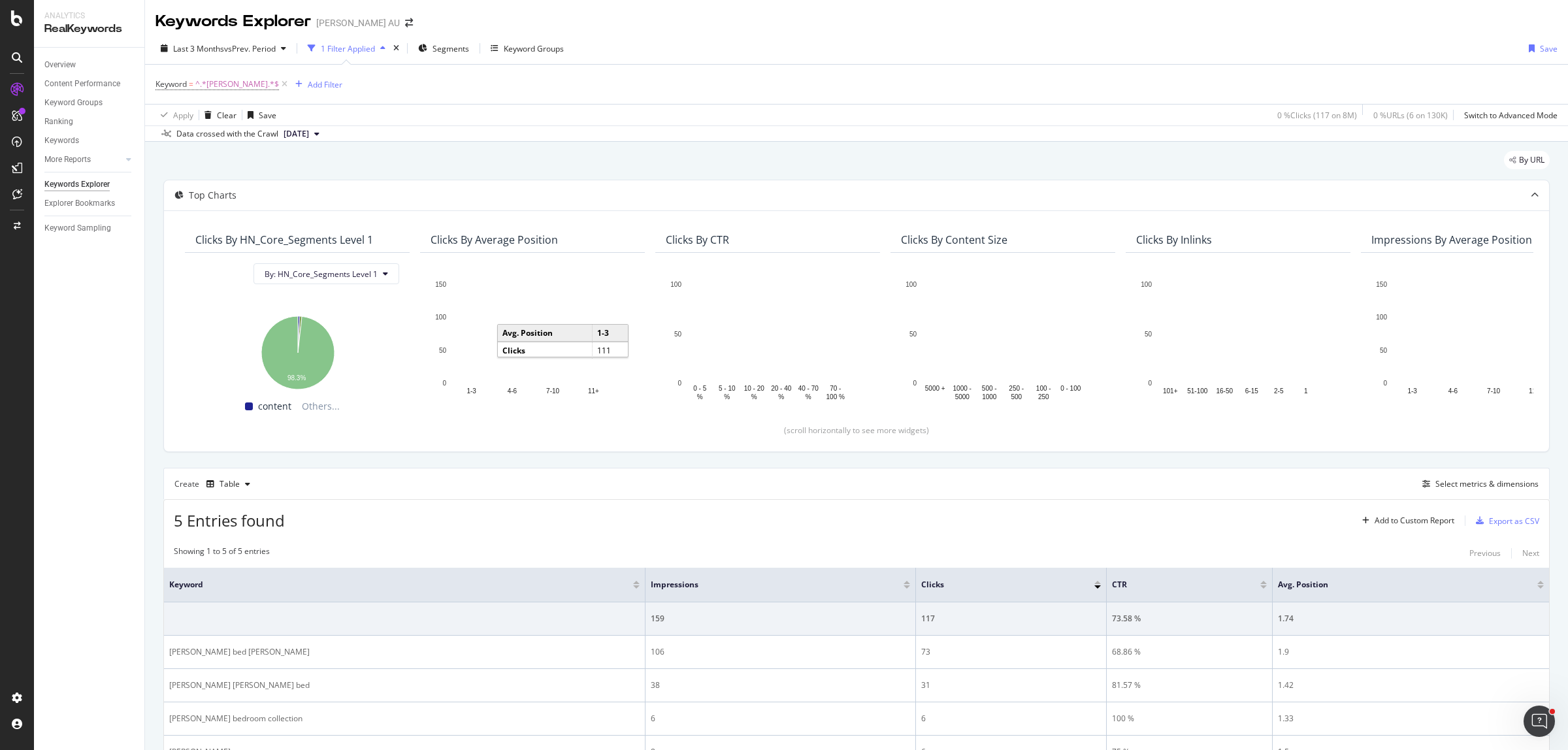
scroll to position [128, 0]
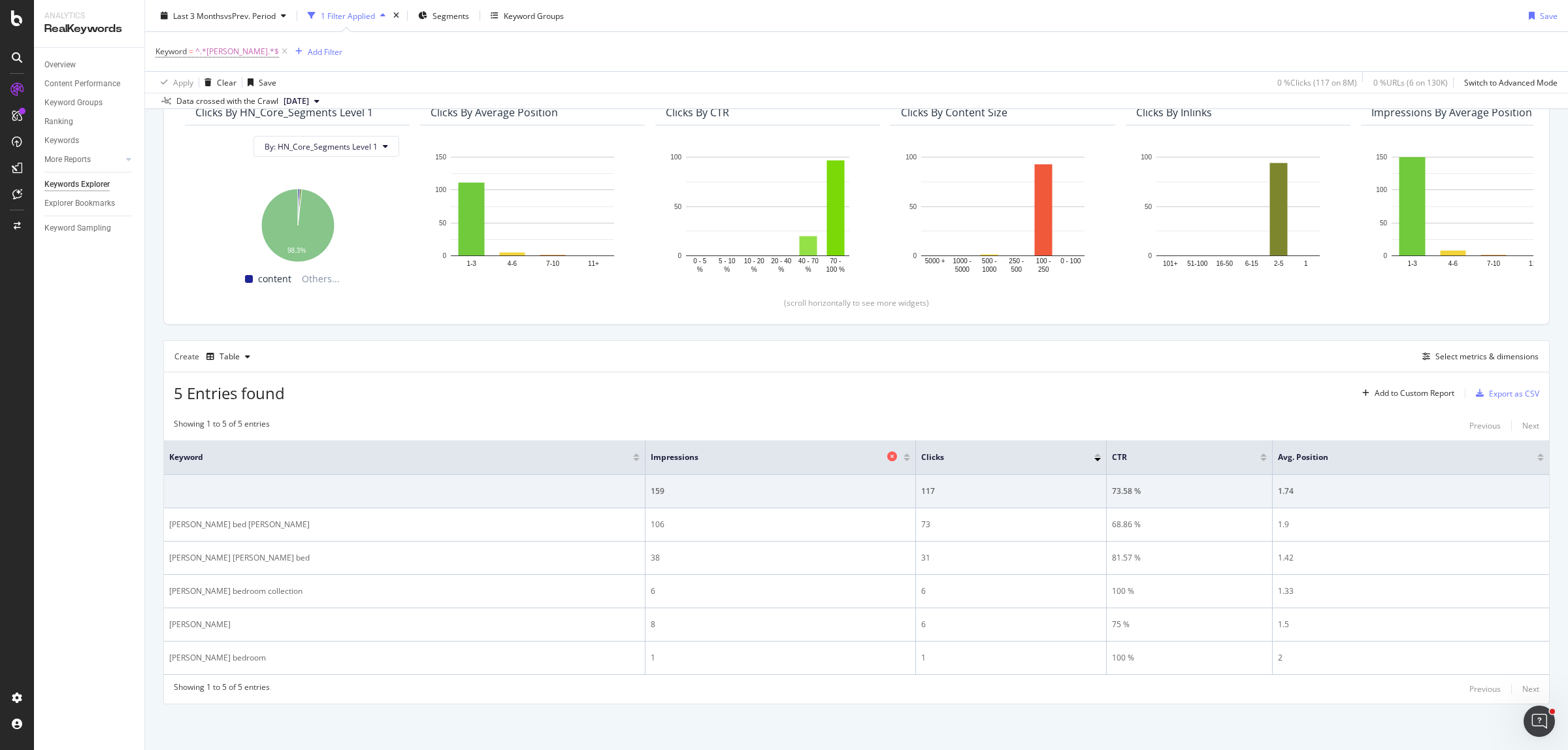
click at [651, 458] on span "Impressions" at bounding box center [767, 457] width 232 height 12
click at [904, 454] on div at bounding box center [907, 455] width 6 height 3
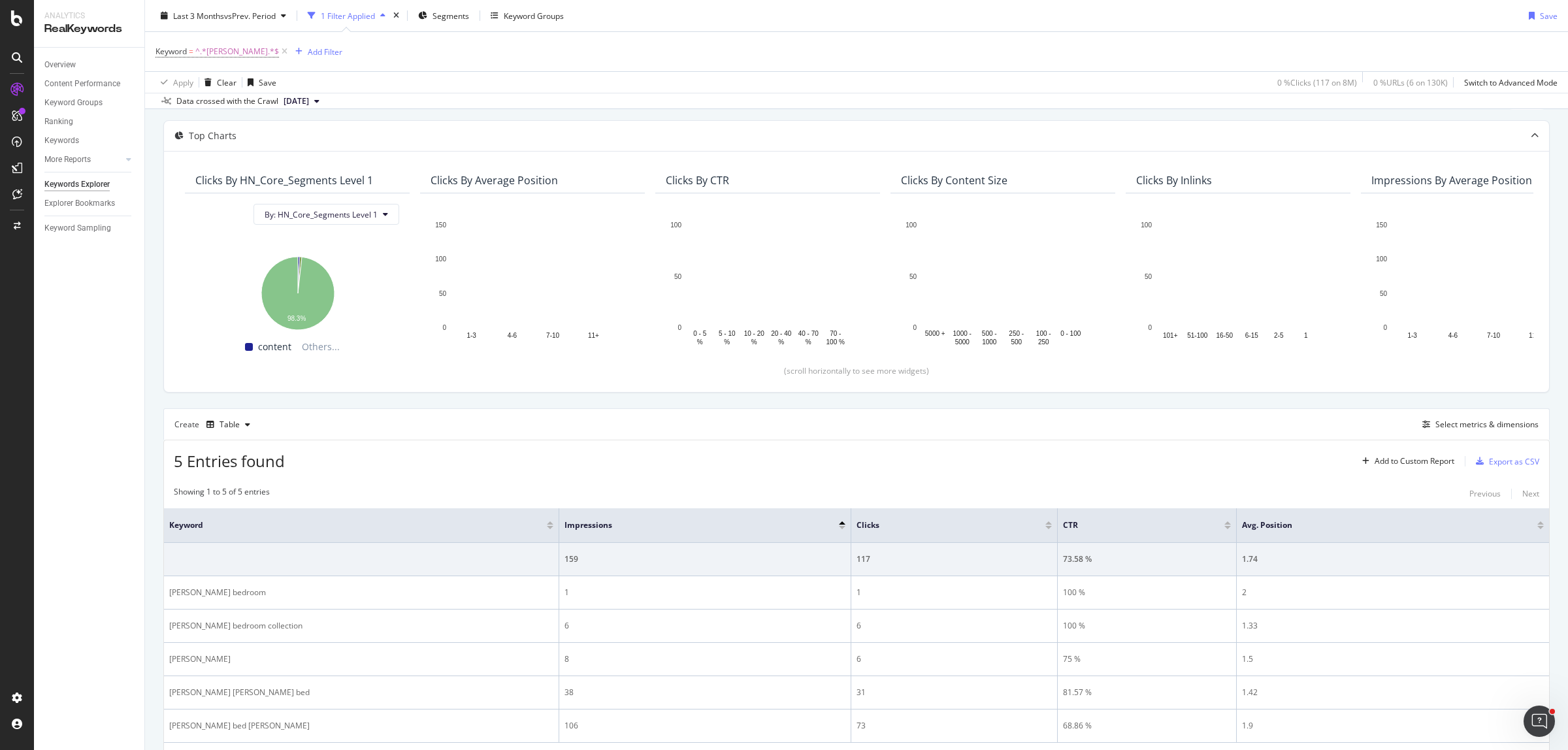
scroll to position [128, 0]
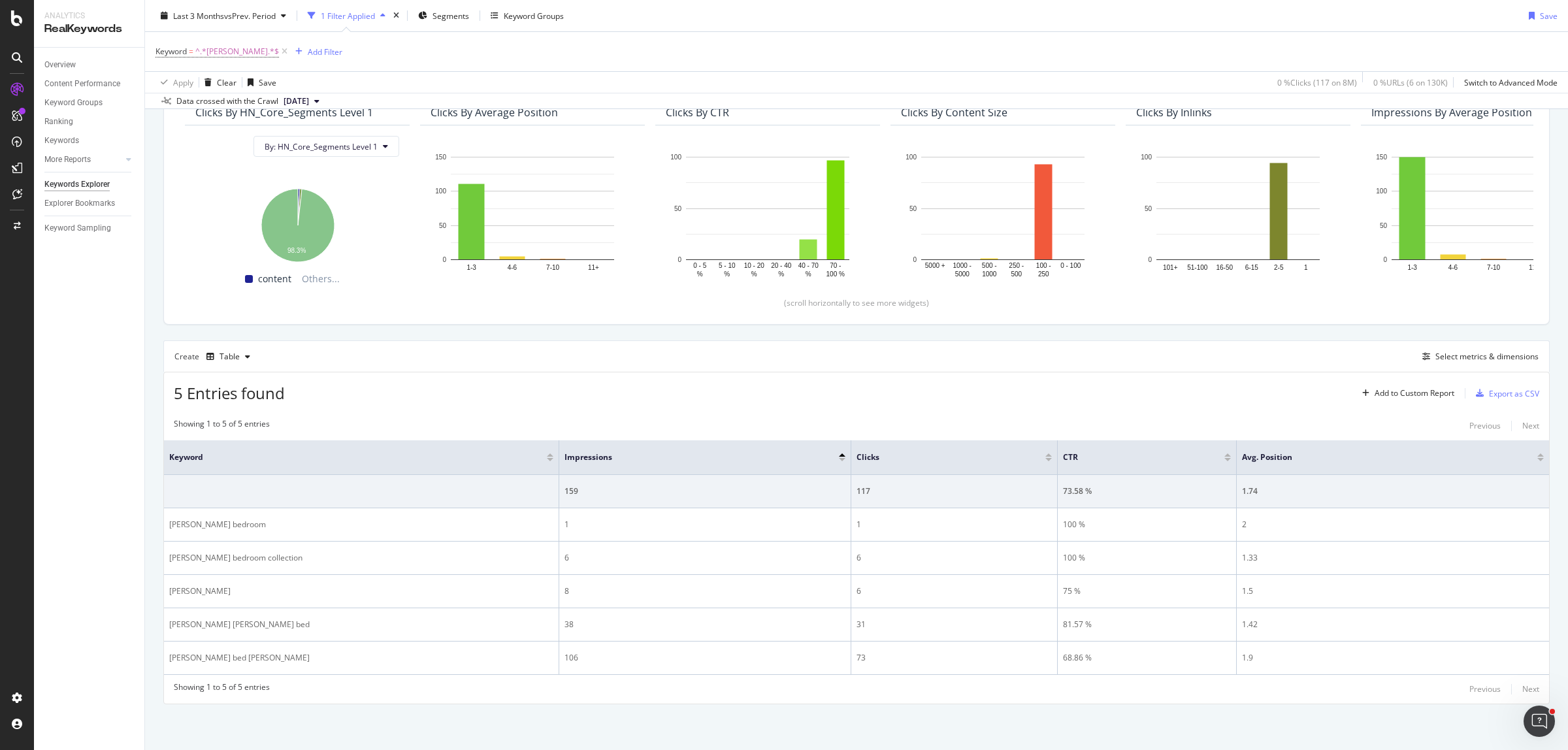
click at [842, 458] on div at bounding box center [842, 460] width 6 height 3
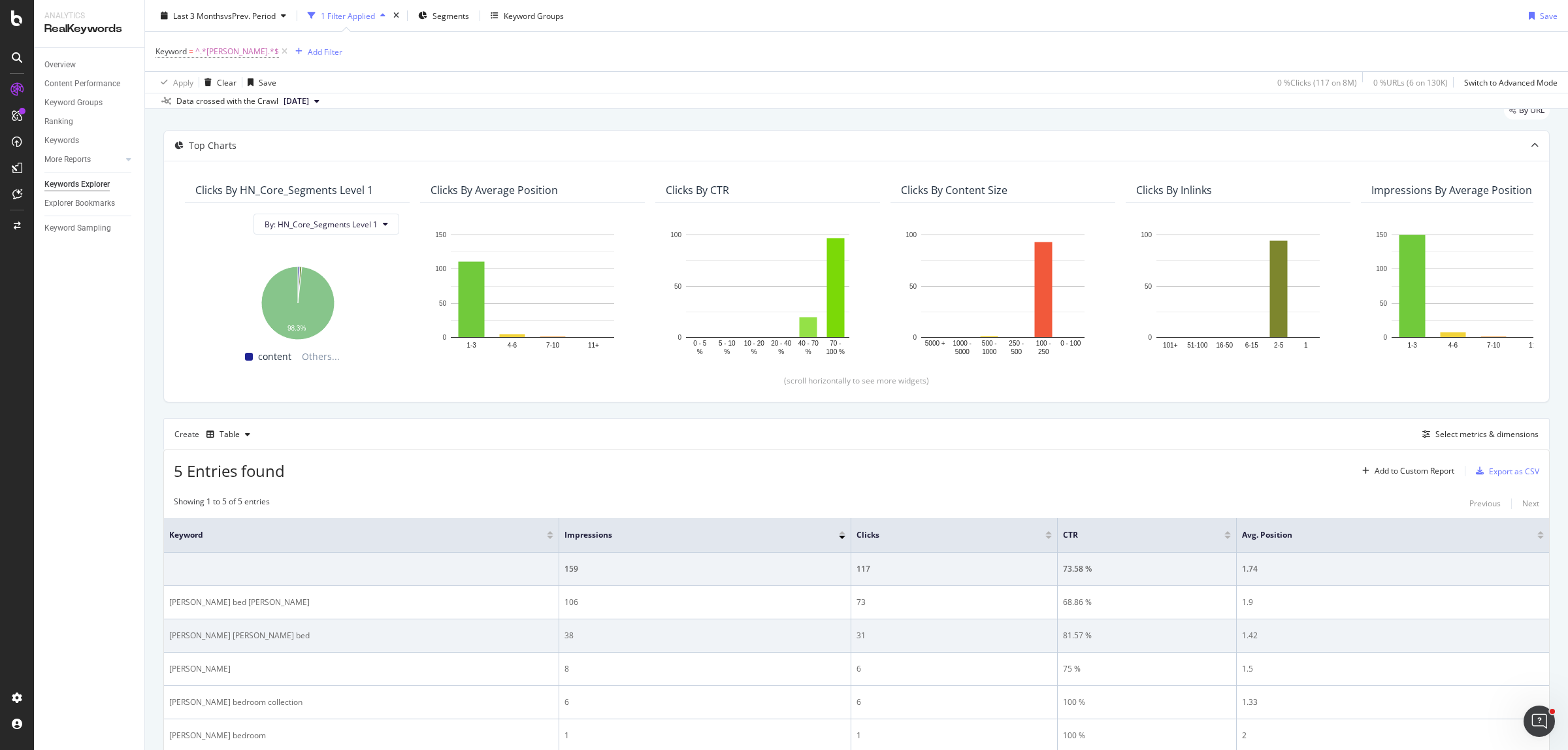
scroll to position [128, 0]
